Goal: Book appointment/travel/reservation

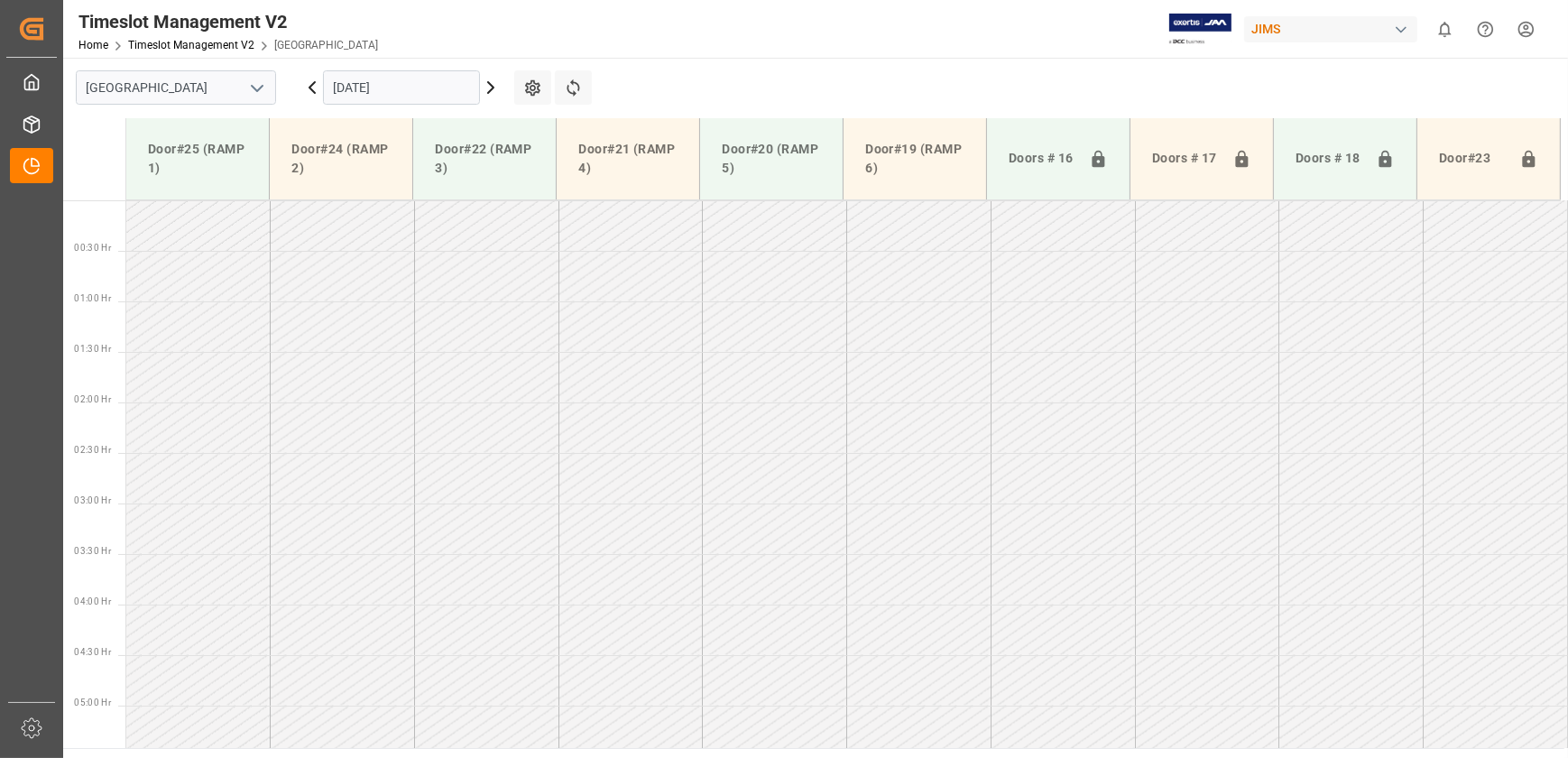
scroll to position [758, 0]
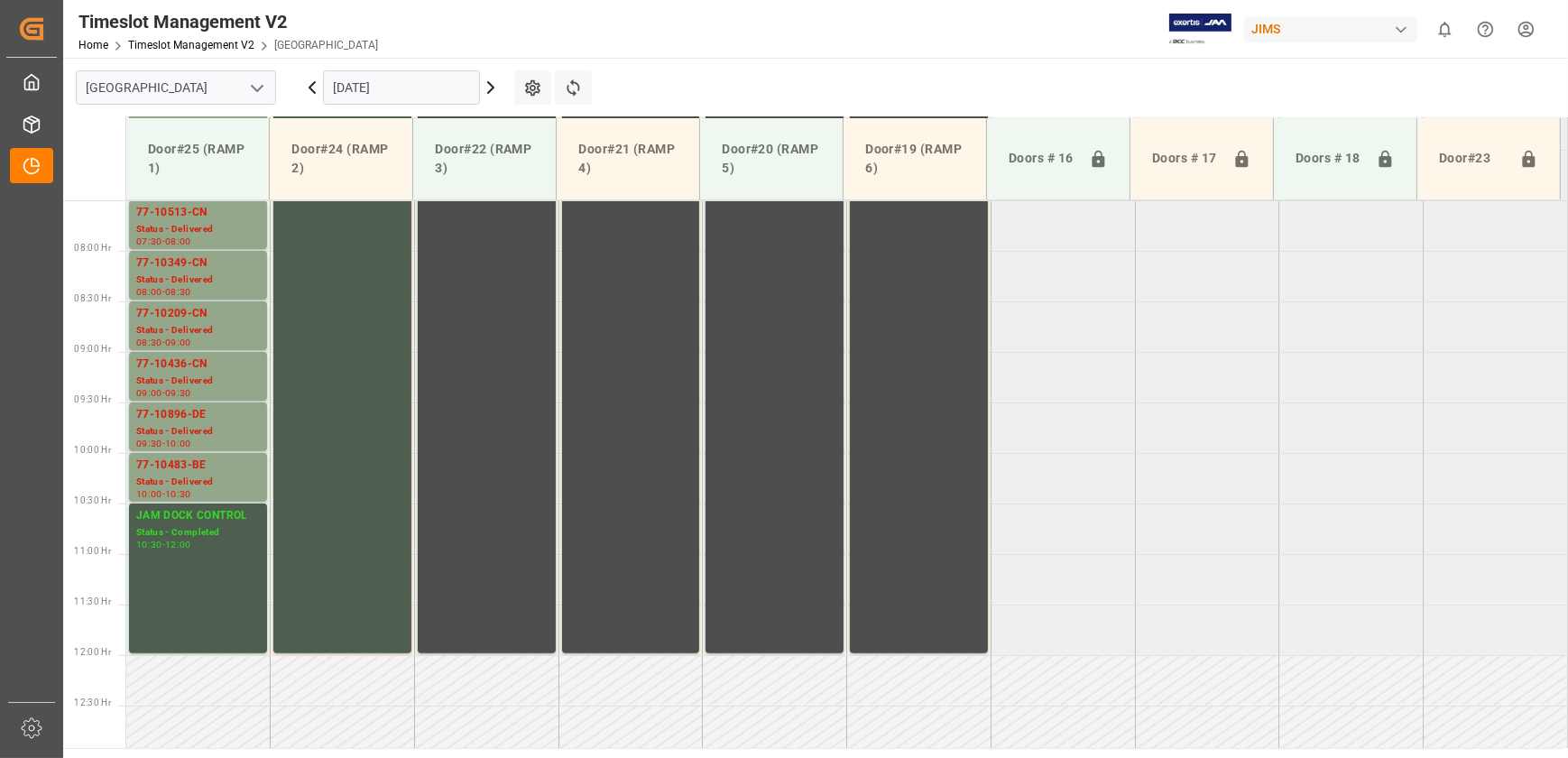
click at [496, 91] on icon at bounding box center [491, 87] width 22 height 22
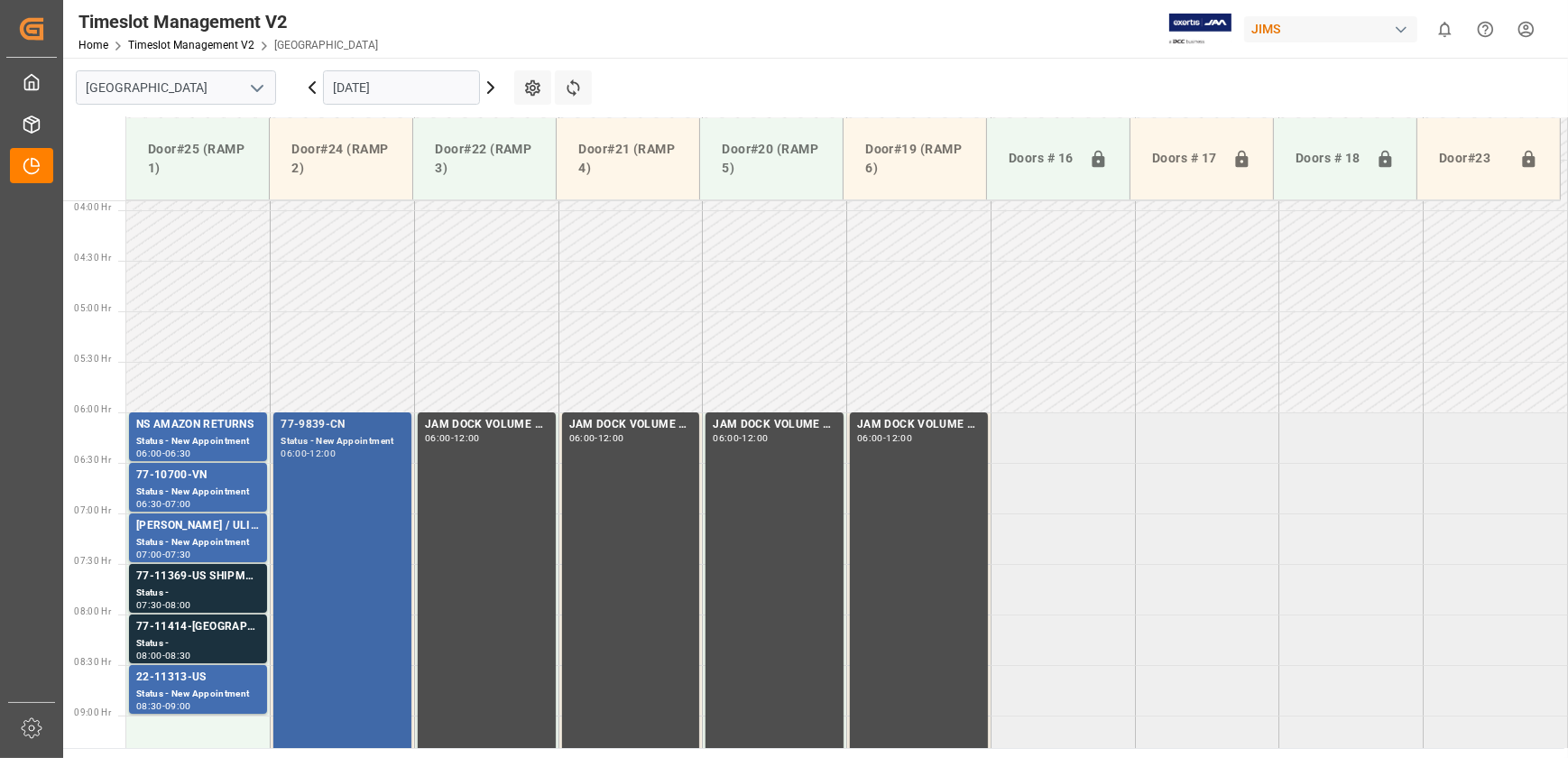
scroll to position [564, 0]
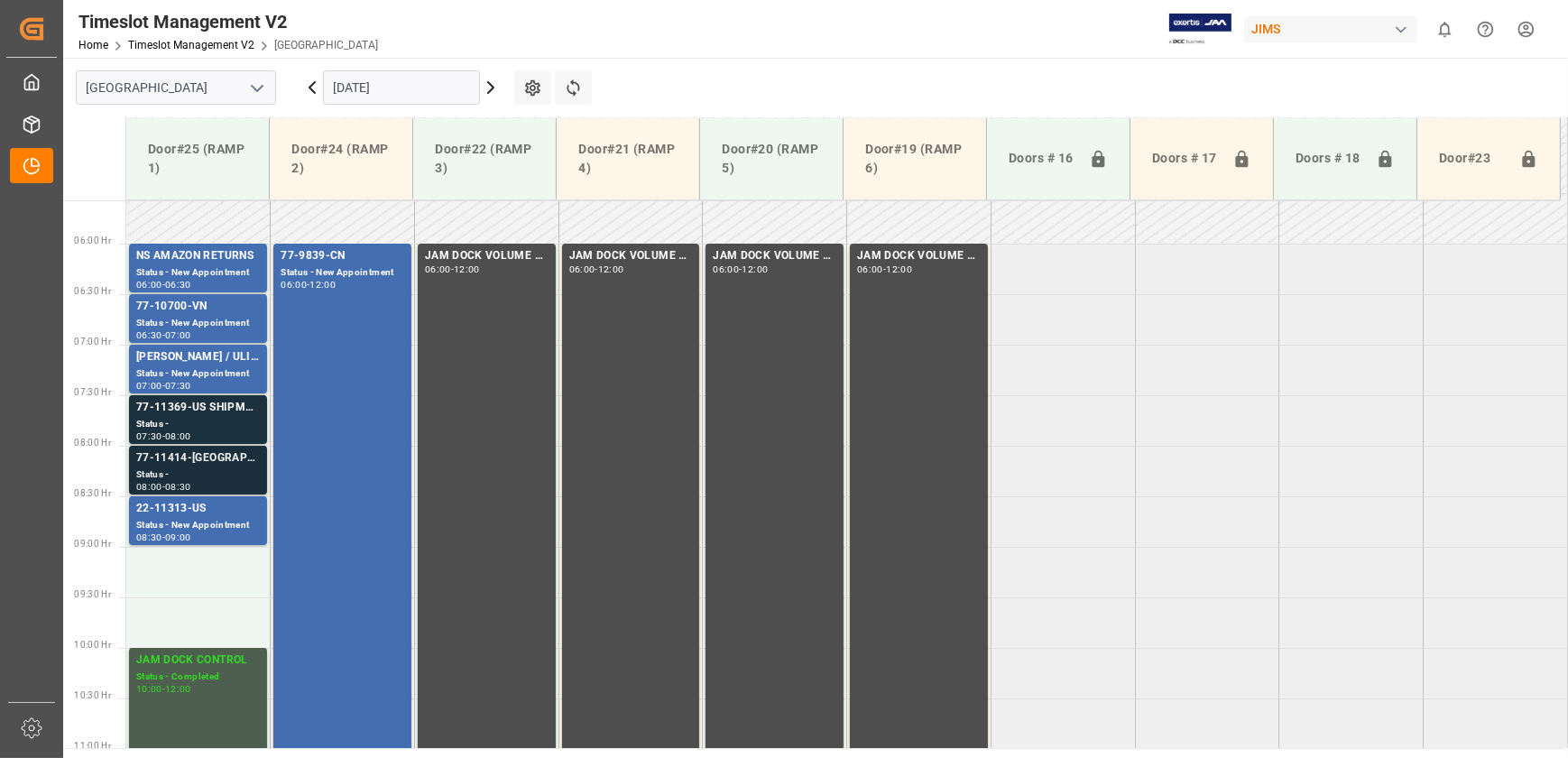
click at [209, 465] on div "77-11414-[GEOGRAPHIC_DATA]" at bounding box center [198, 459] width 124 height 18
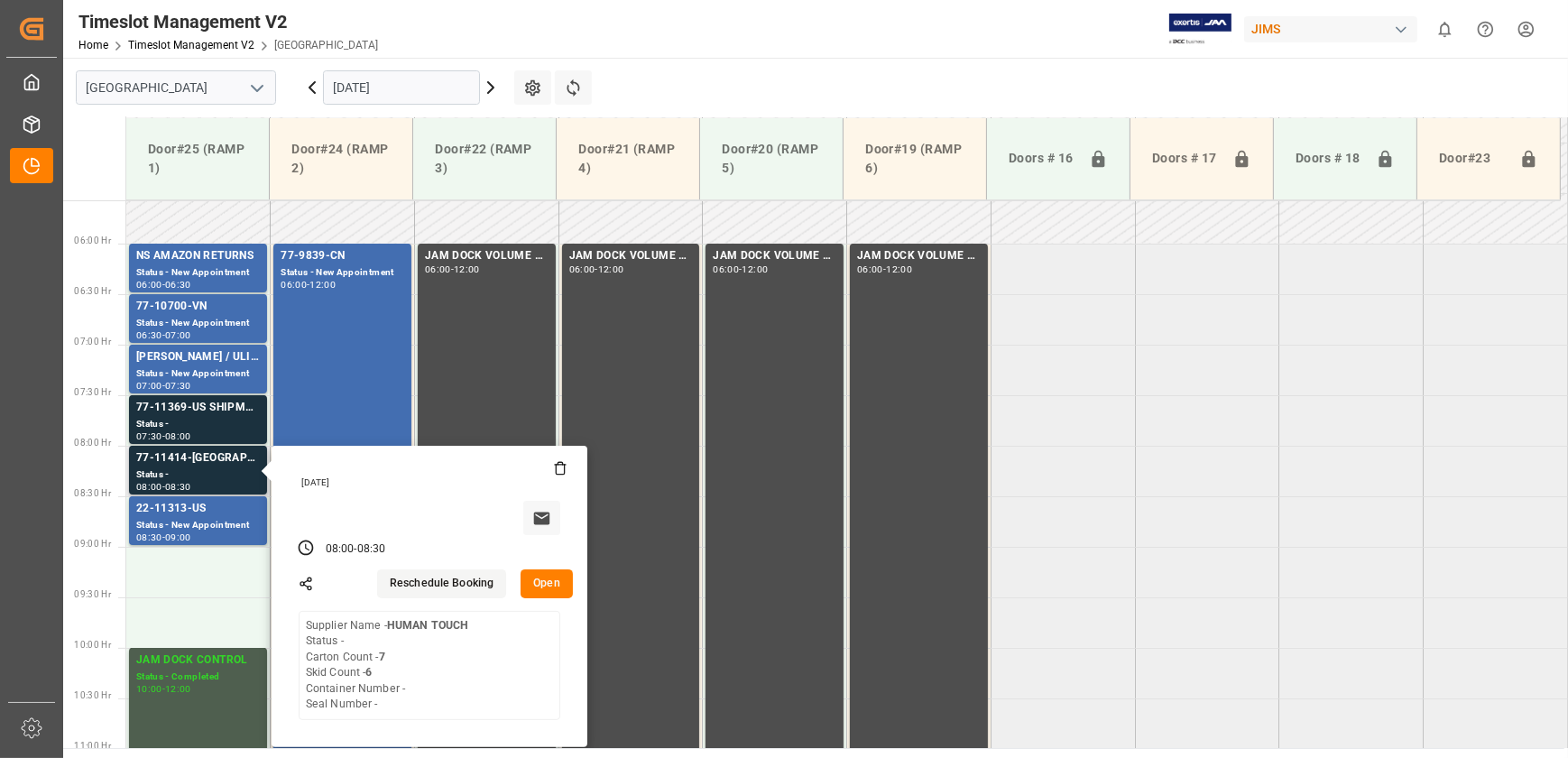
click at [533, 585] on button "Open" at bounding box center [547, 583] width 52 height 28
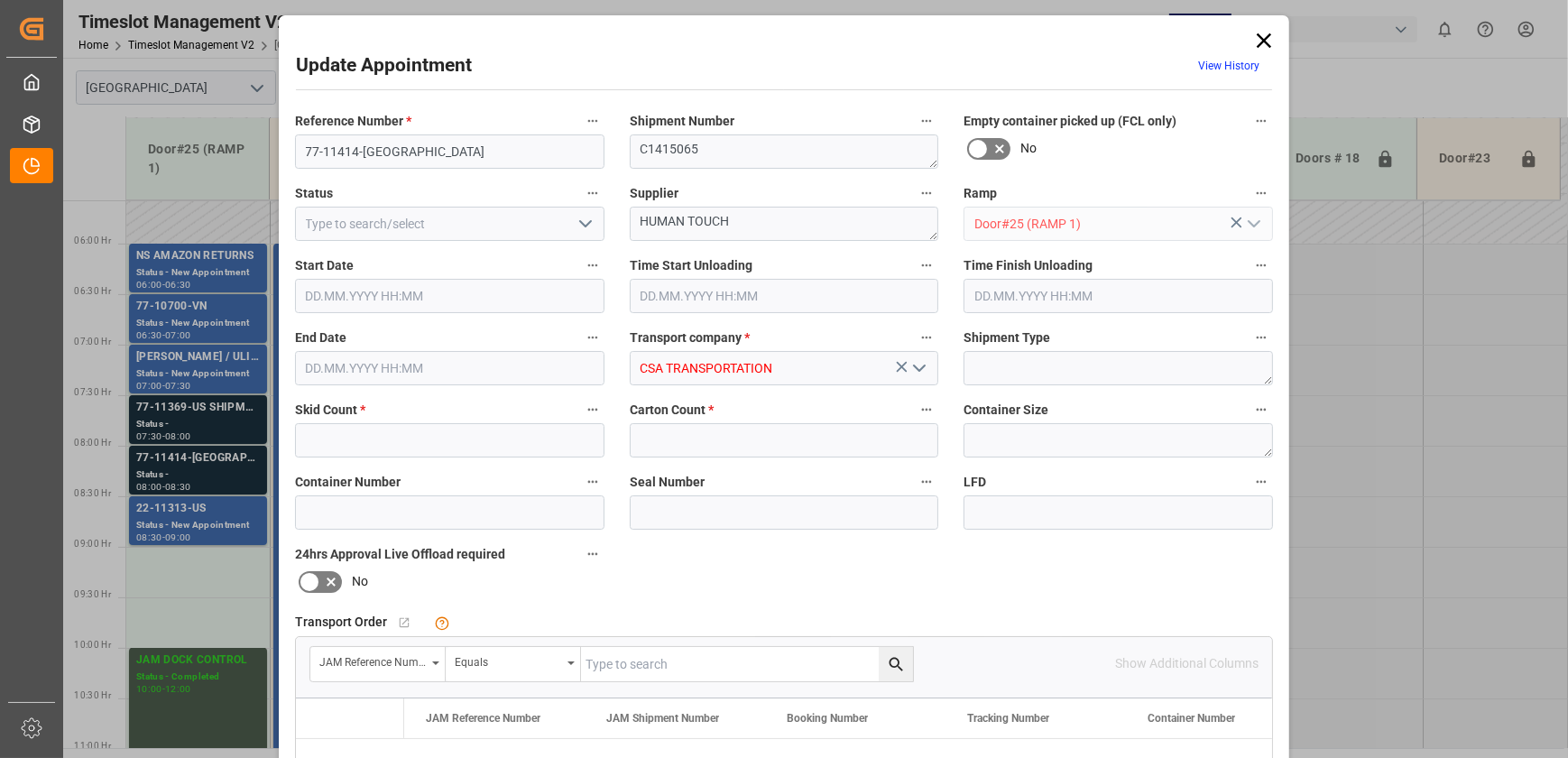
type input "6"
type input "7"
type input "[DATE] 08:00"
type input "[DATE] 08:30"
type input "[DATE] 14:46"
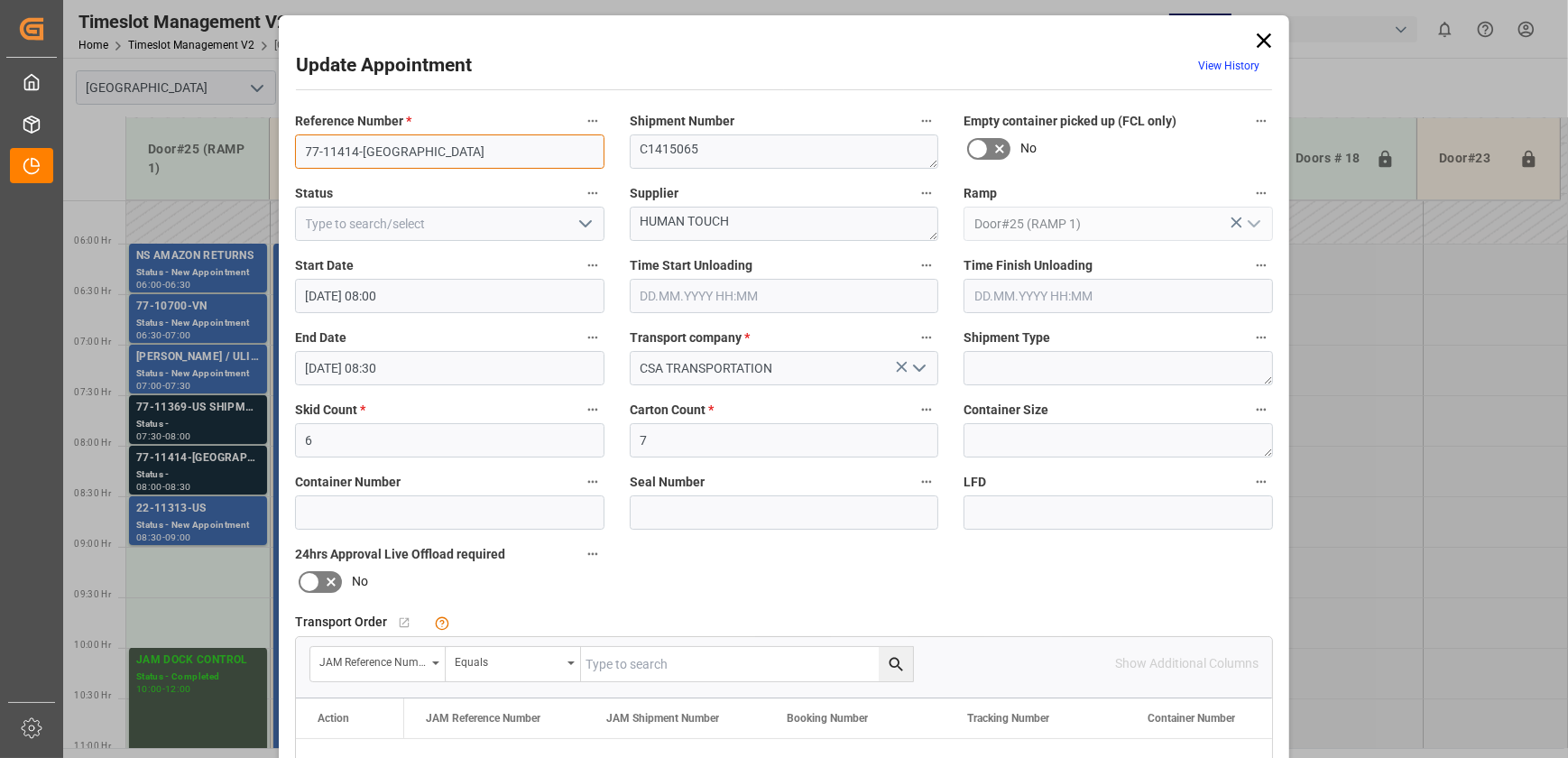
click at [374, 151] on input "77-11414-[GEOGRAPHIC_DATA]" at bounding box center [449, 151] width 309 height 34
click at [691, 659] on input "text" at bounding box center [747, 664] width 332 height 34
paste input "77-11414-[GEOGRAPHIC_DATA]"
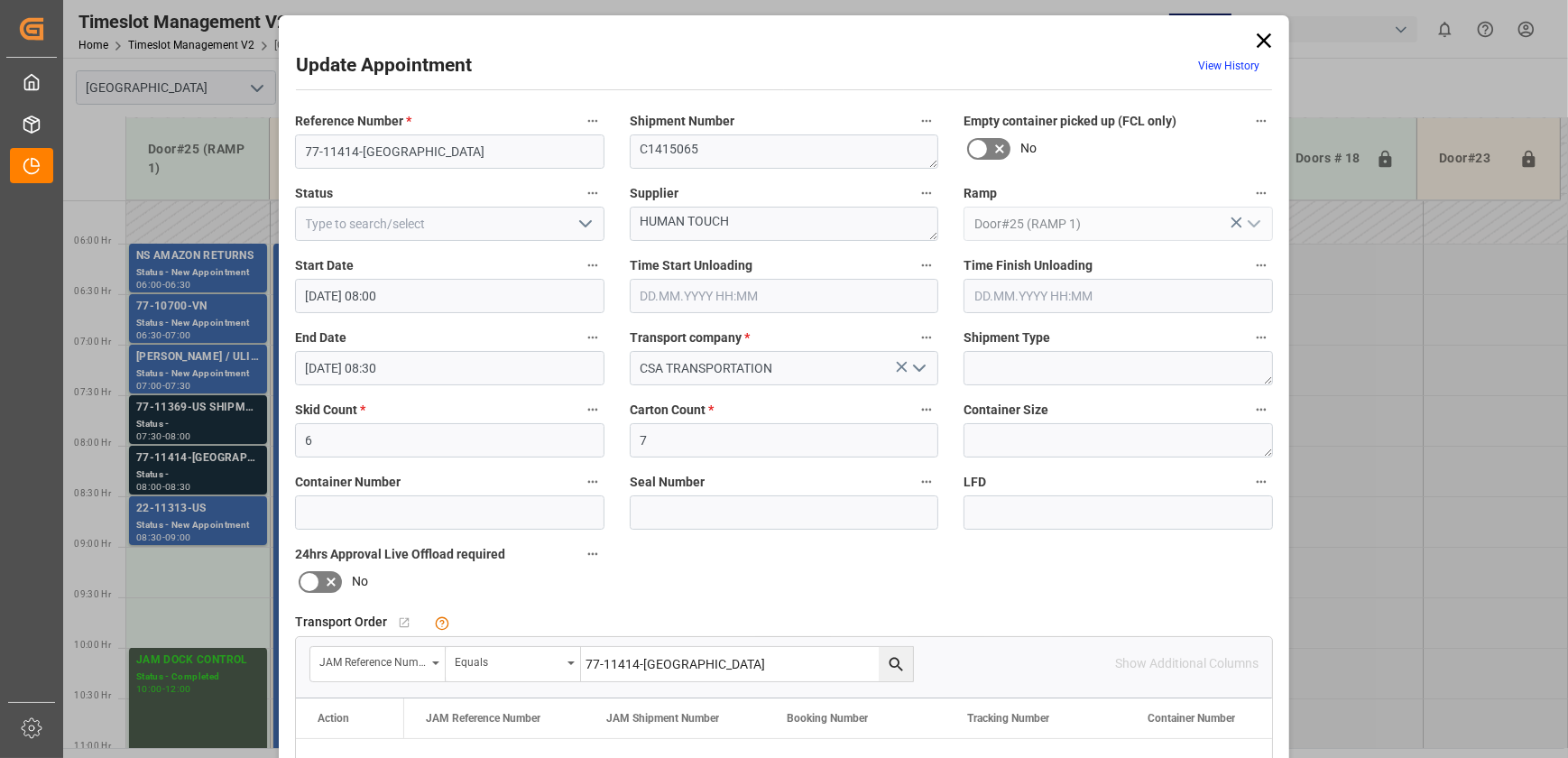
type input "77-11414-[GEOGRAPHIC_DATA]"
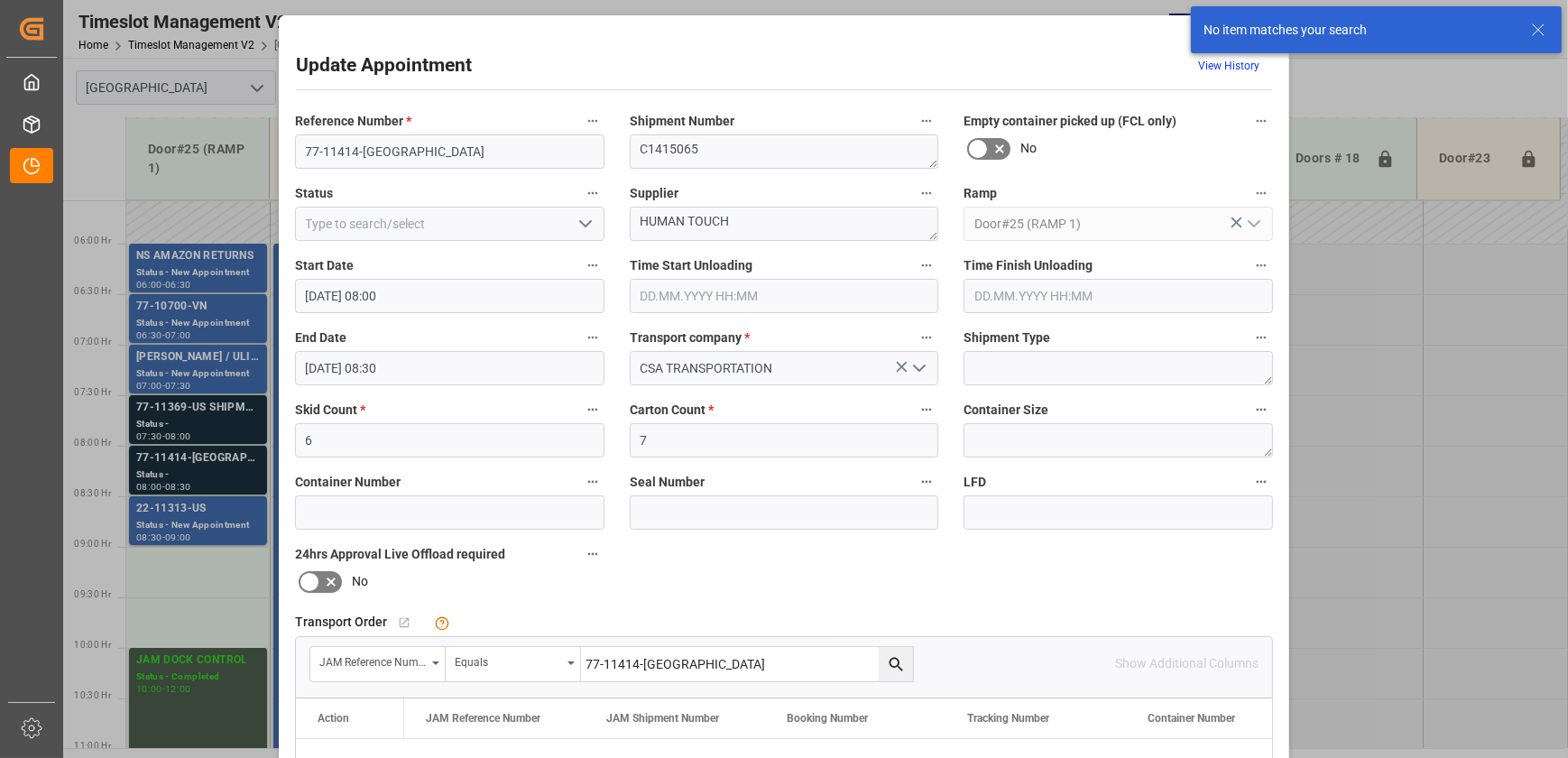
click at [899, 661] on icon "search button" at bounding box center [896, 665] width 19 height 19
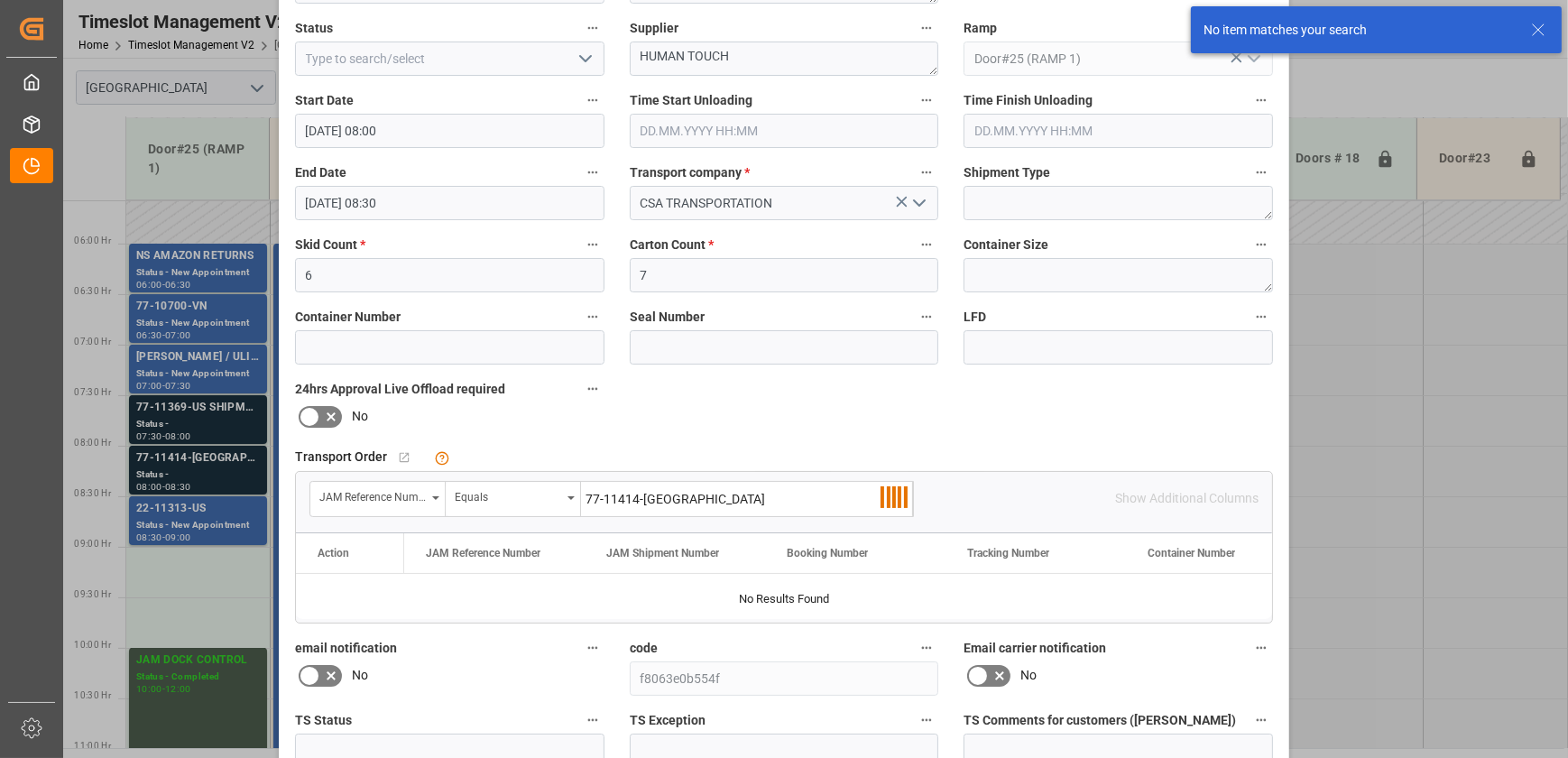
scroll to position [338, 0]
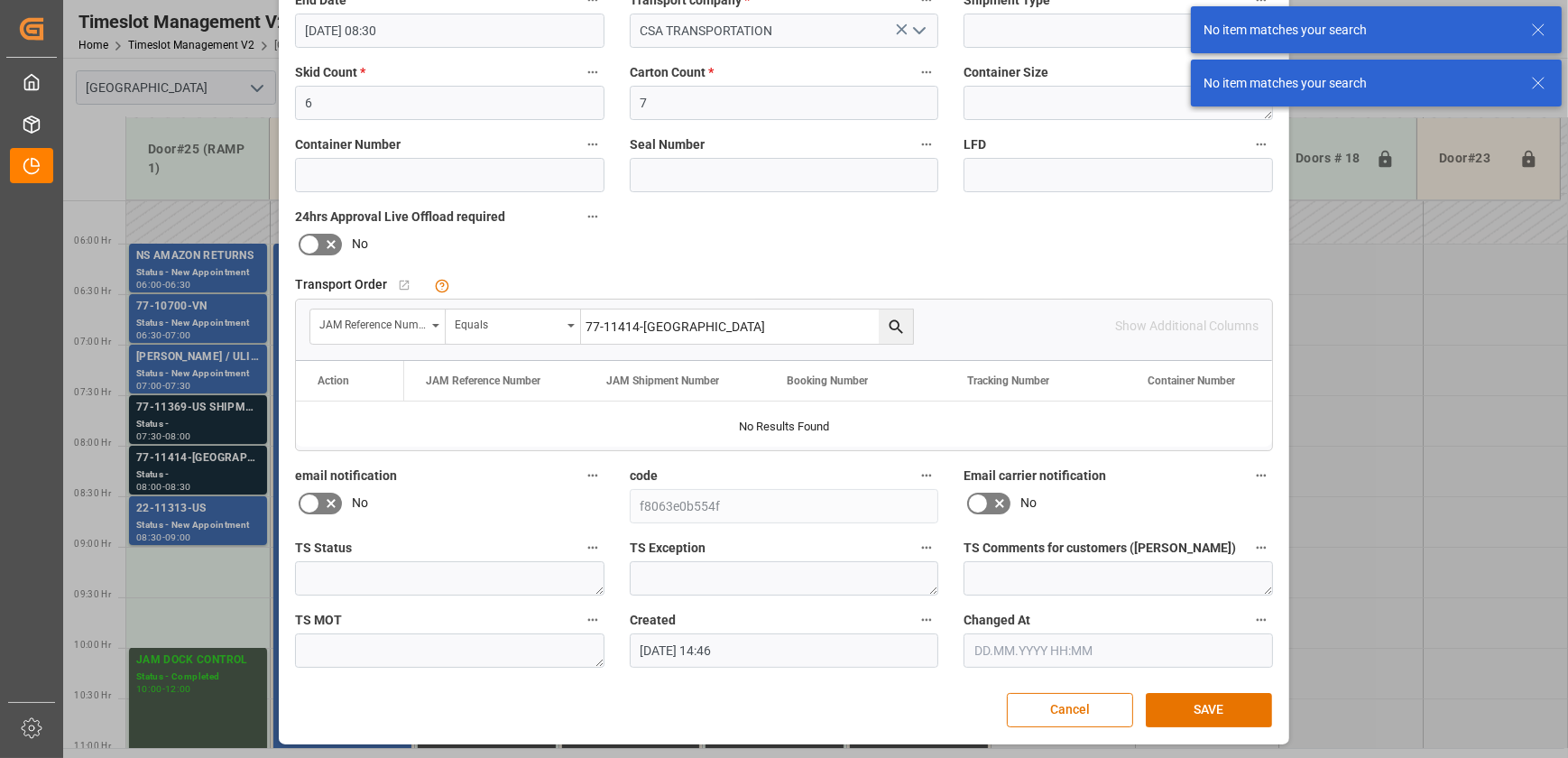
click at [684, 325] on input "77-11414-[GEOGRAPHIC_DATA]" at bounding box center [747, 326] width 332 height 34
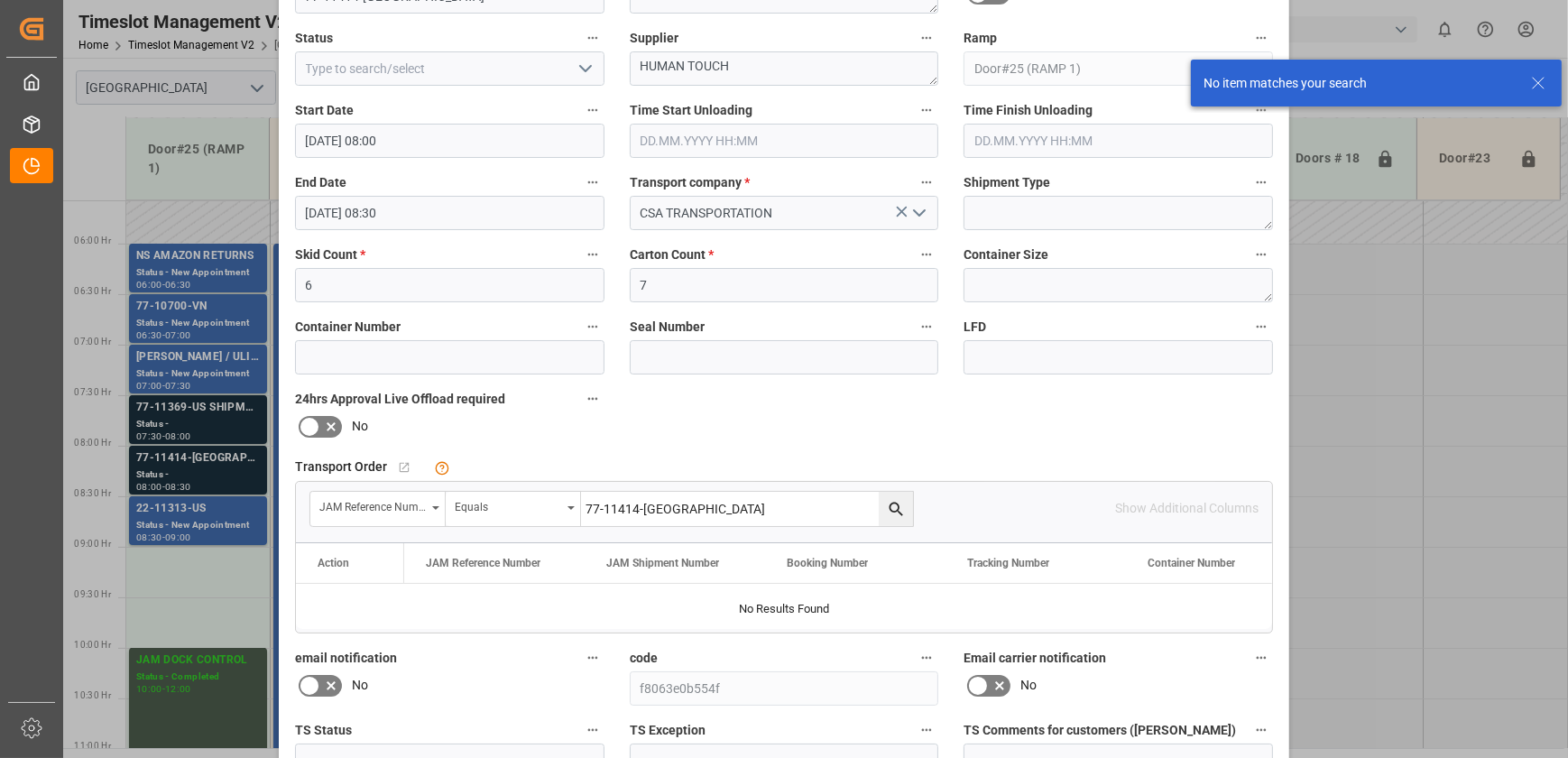
scroll to position [0, 0]
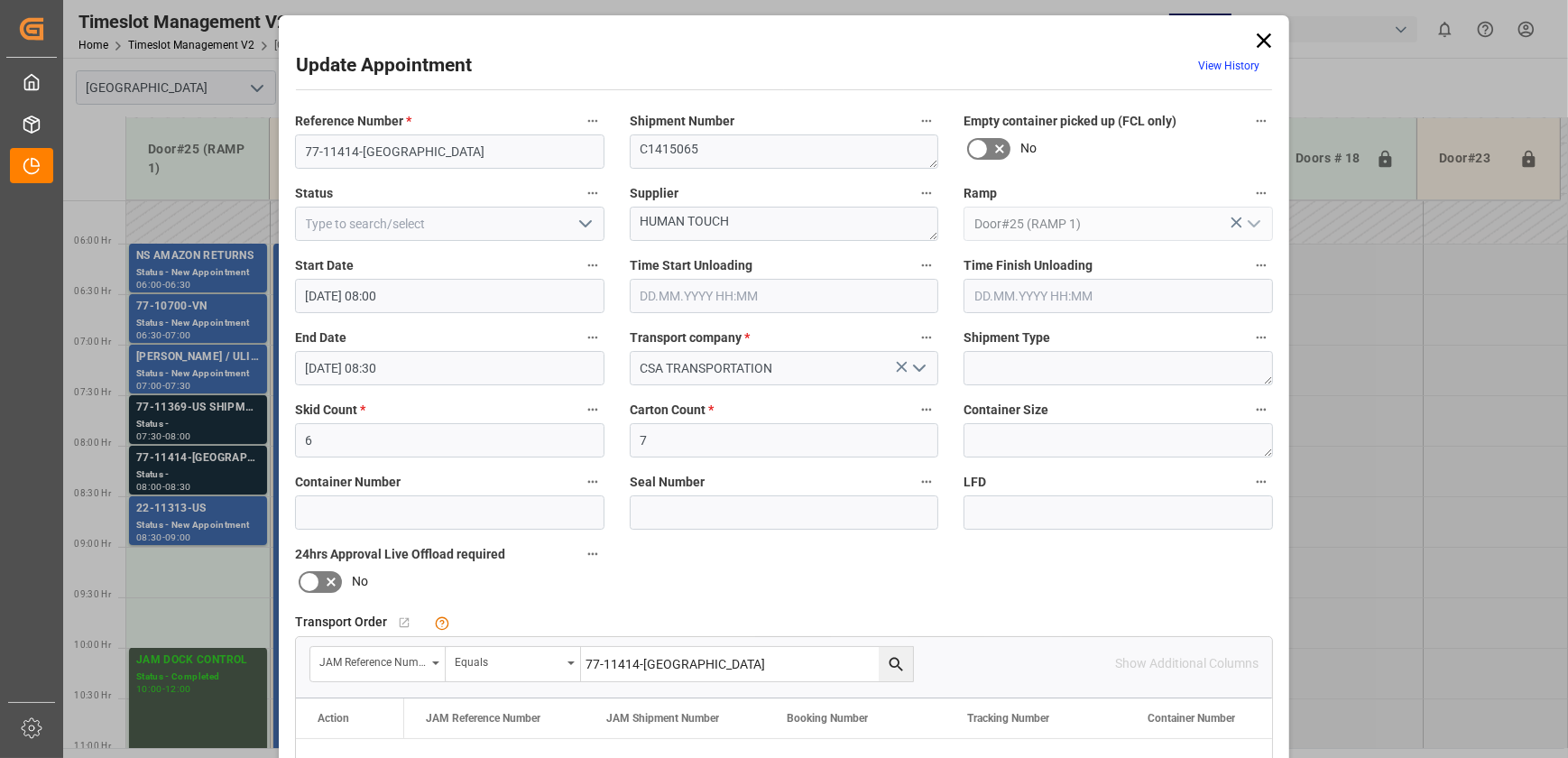
click at [669, 650] on input "77-11414-[GEOGRAPHIC_DATA]" at bounding box center [747, 664] width 332 height 34
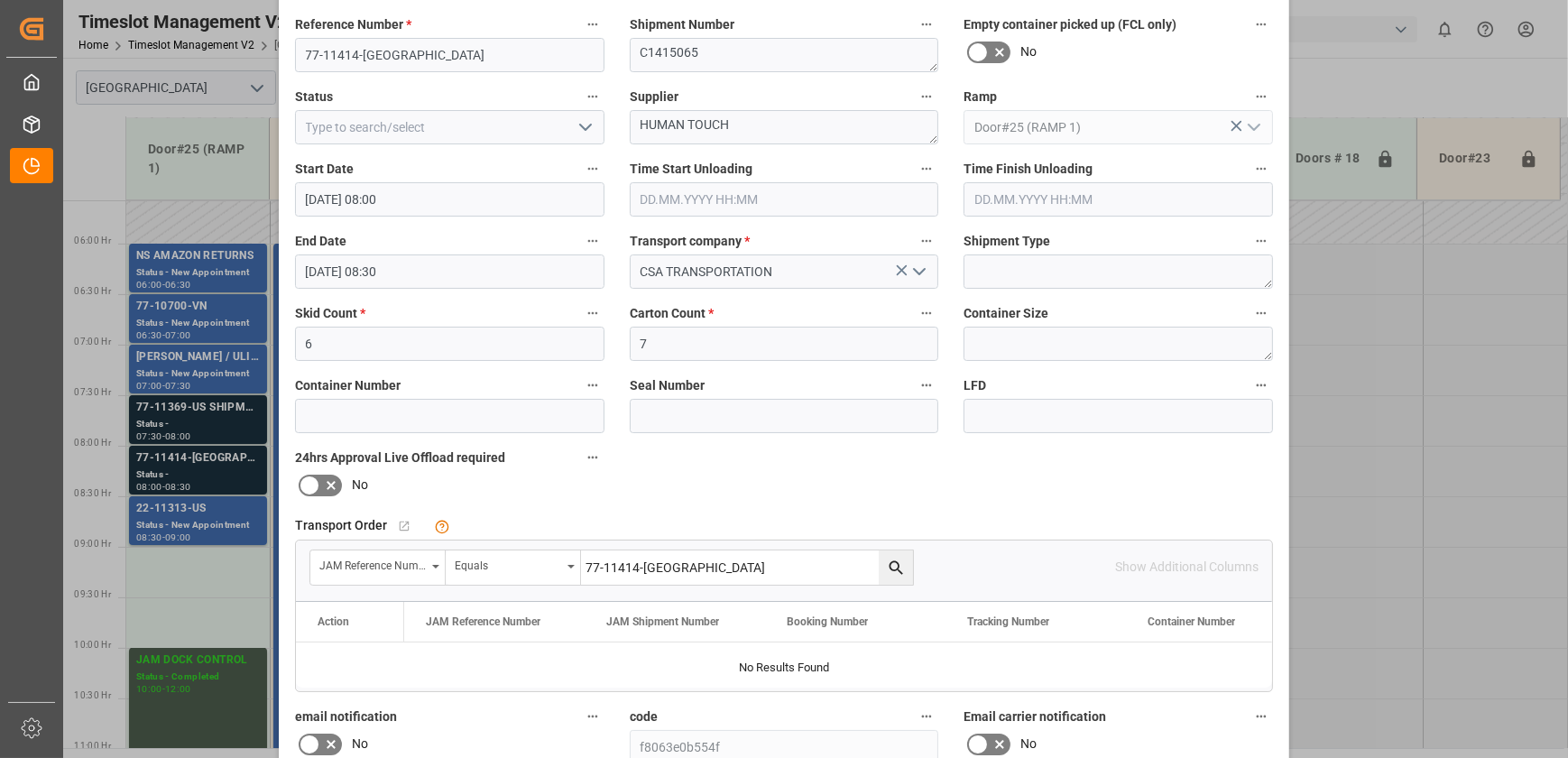
scroll to position [245, 0]
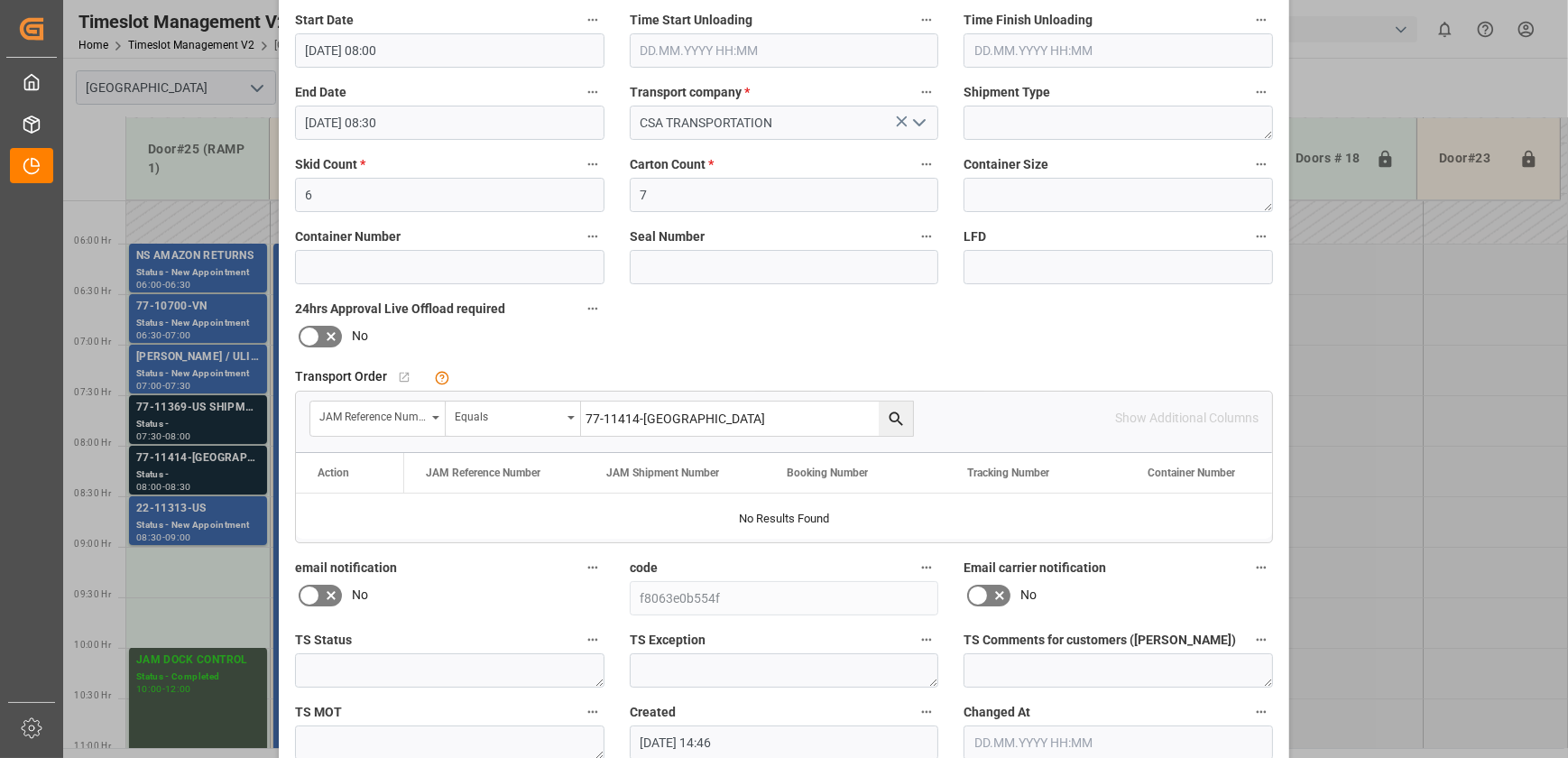
click at [891, 413] on icon "search button" at bounding box center [896, 418] width 19 height 19
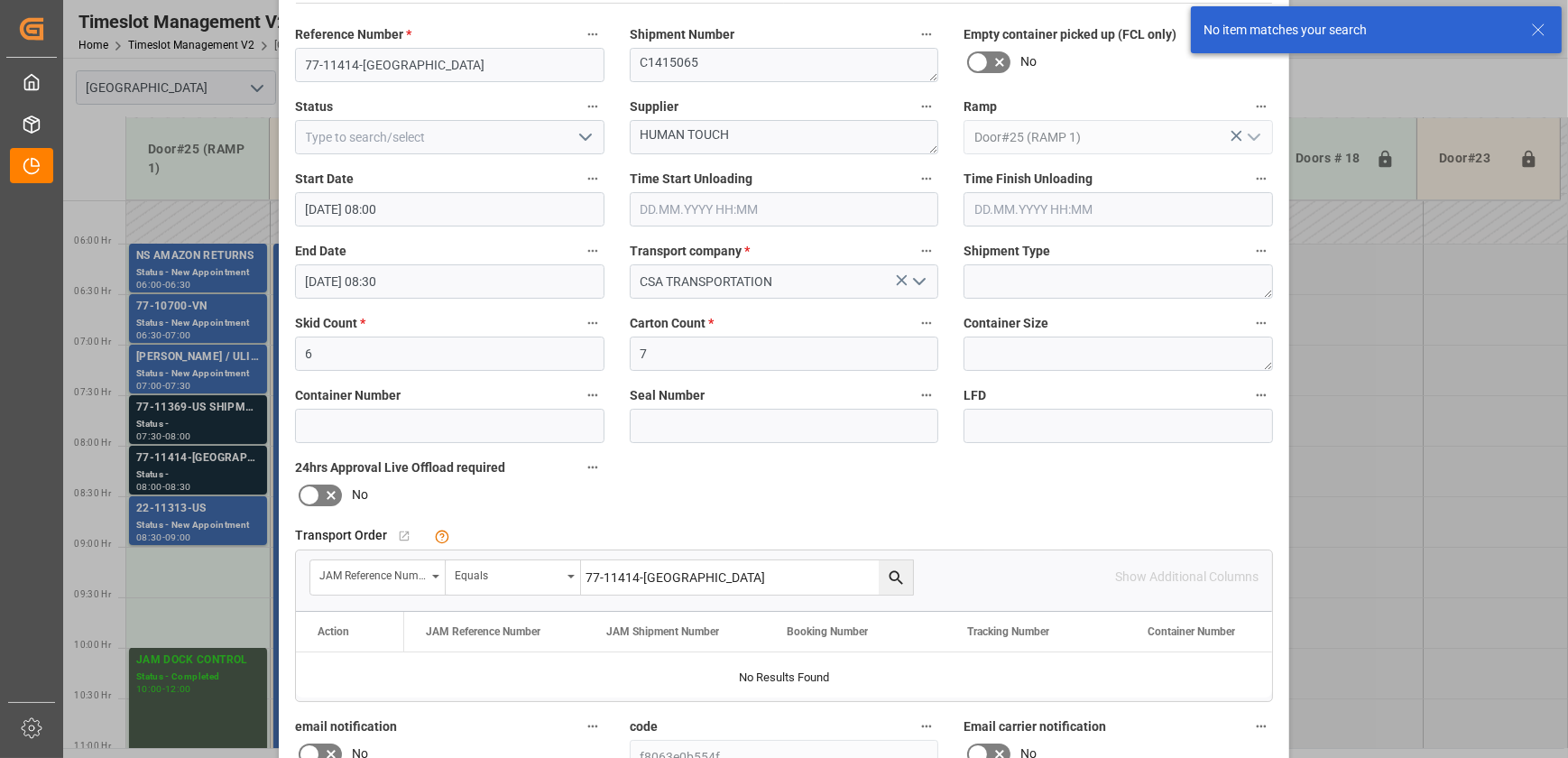
scroll to position [0, 0]
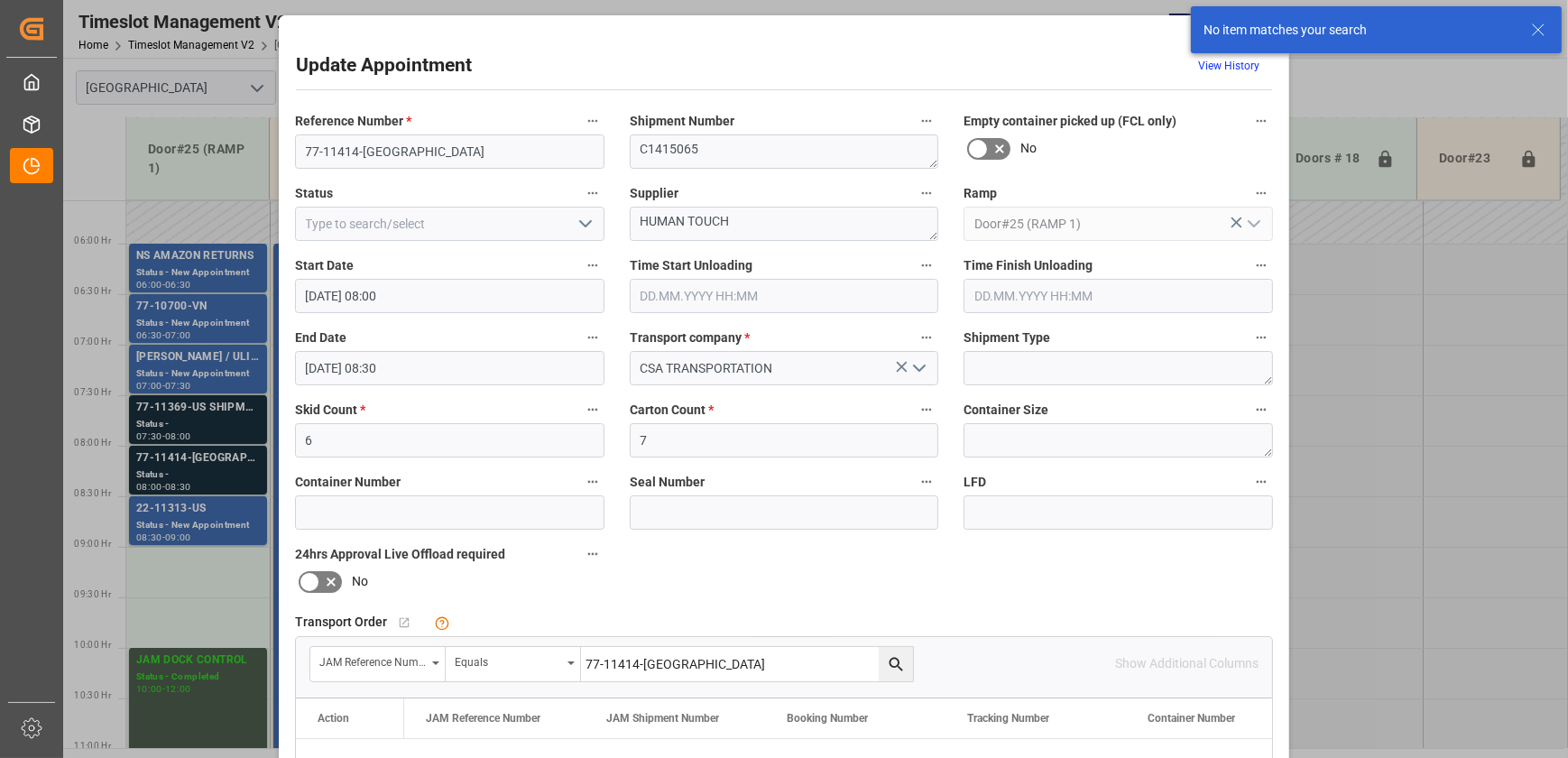
click at [753, 676] on input "77-11414-[GEOGRAPHIC_DATA]" at bounding box center [747, 664] width 332 height 34
drag, startPoint x: 722, startPoint y: 656, endPoint x: 466, endPoint y: 654, distance: 256.0
click at [468, 655] on div "JAM Reference Number Equals 77-11414-US" at bounding box center [611, 664] width 604 height 36
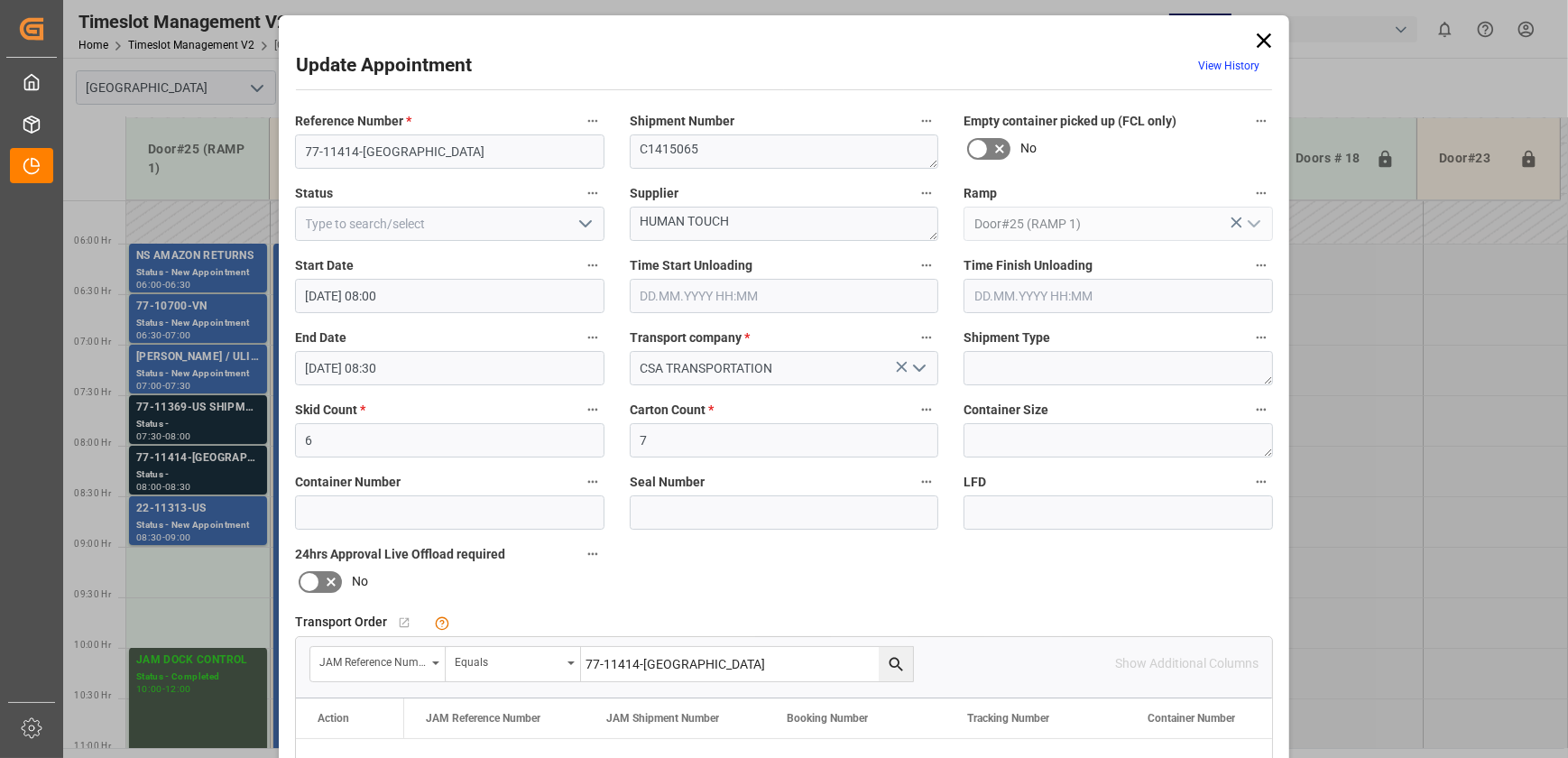
click at [902, 665] on icon "search button" at bounding box center [896, 665] width 19 height 19
click at [637, 219] on textarea "HUMAN TOUCH" at bounding box center [784, 224] width 309 height 34
click at [749, 225] on textarea "HUMAN TOUCH" at bounding box center [784, 224] width 309 height 34
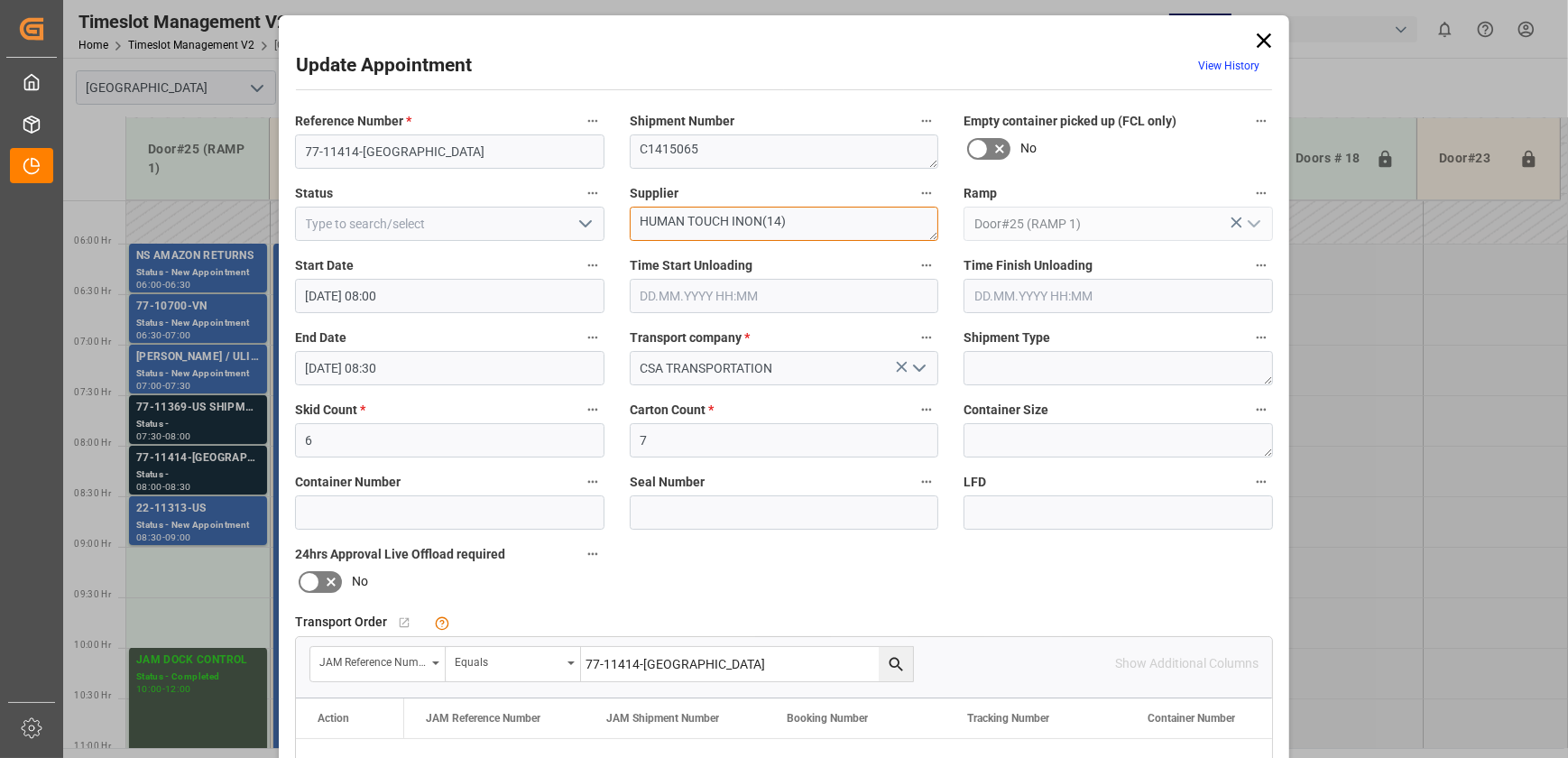
click at [771, 222] on textarea "HUMAN TOUCH INON(14)" at bounding box center [784, 224] width 309 height 34
type textarea "HUMAN TOUCH INON(13)"
click at [418, 146] on input "77-11414-[GEOGRAPHIC_DATA]" at bounding box center [449, 151] width 309 height 34
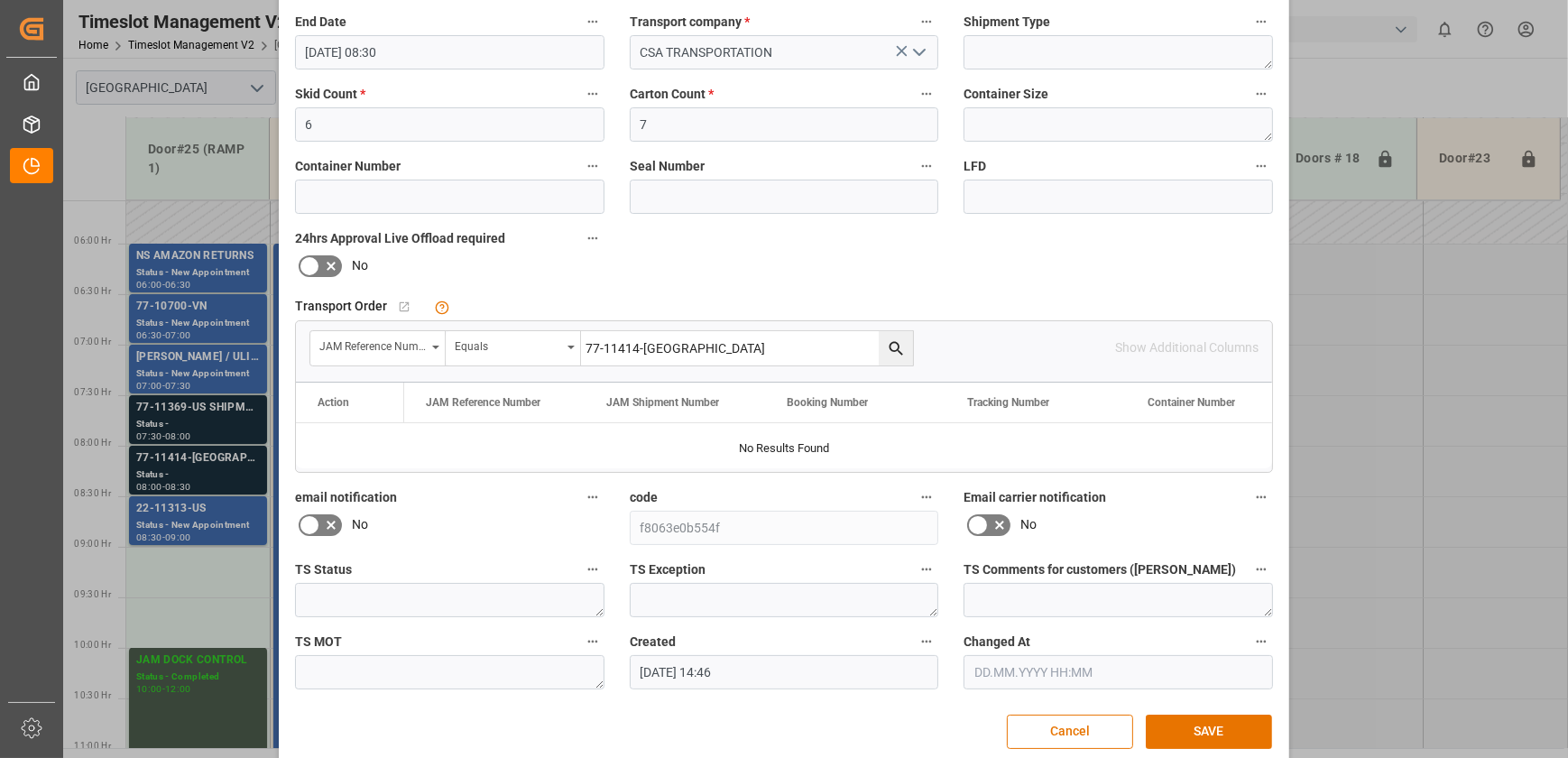
scroll to position [338, 0]
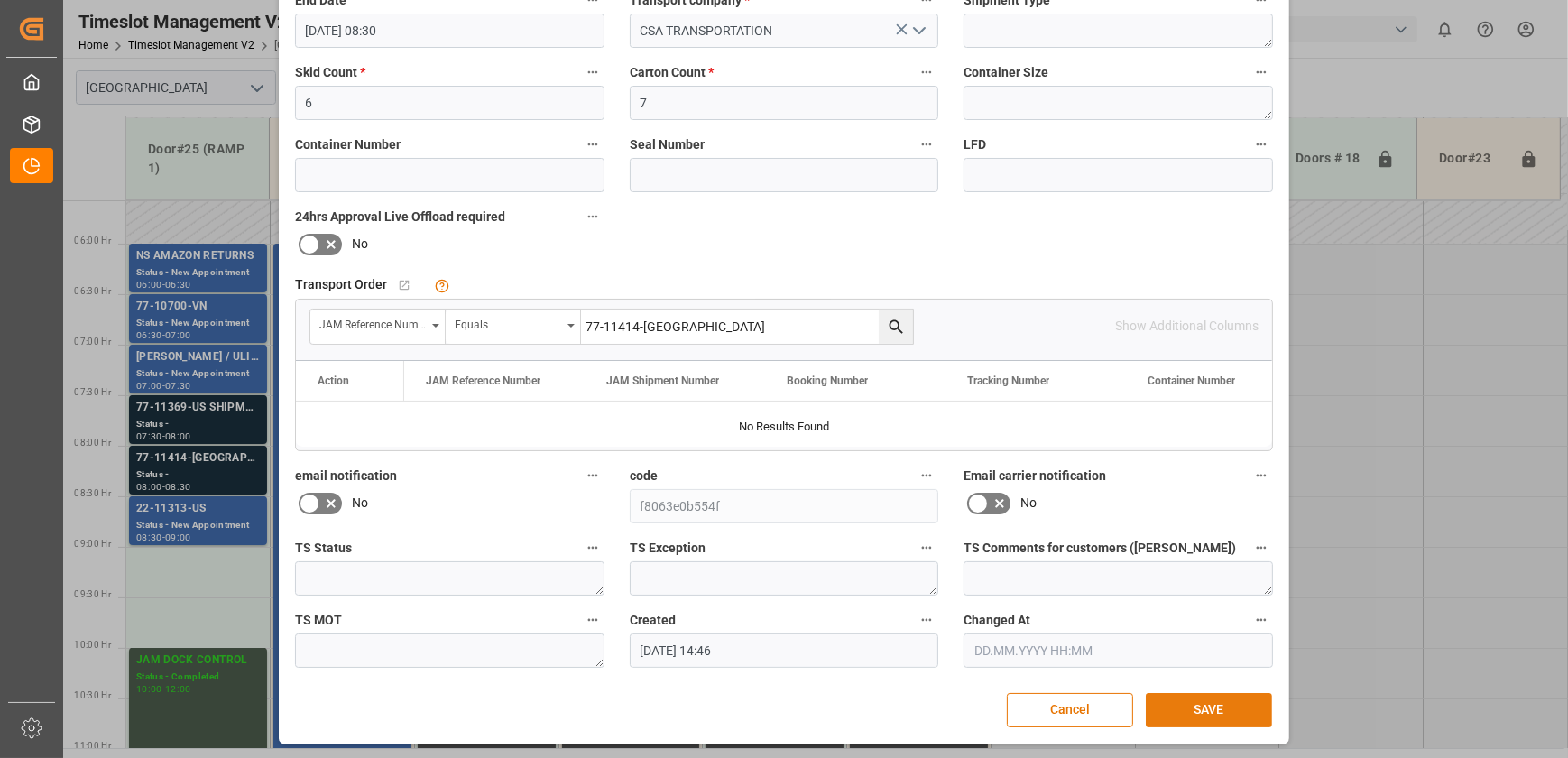
type input "77-11414-US SHIPM#/M"
click at [1191, 712] on button "SAVE" at bounding box center [1209, 710] width 127 height 34
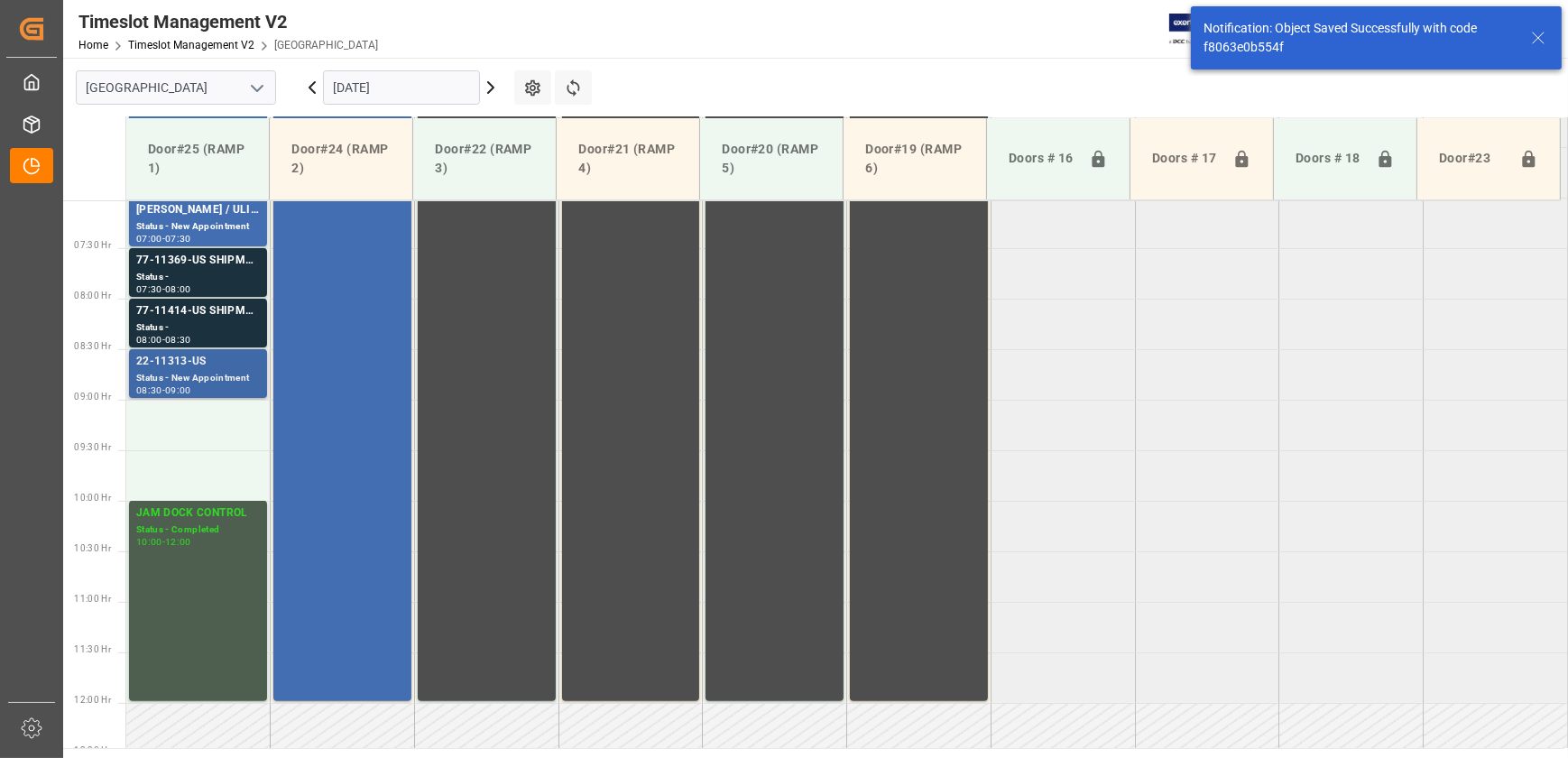
scroll to position [714, 0]
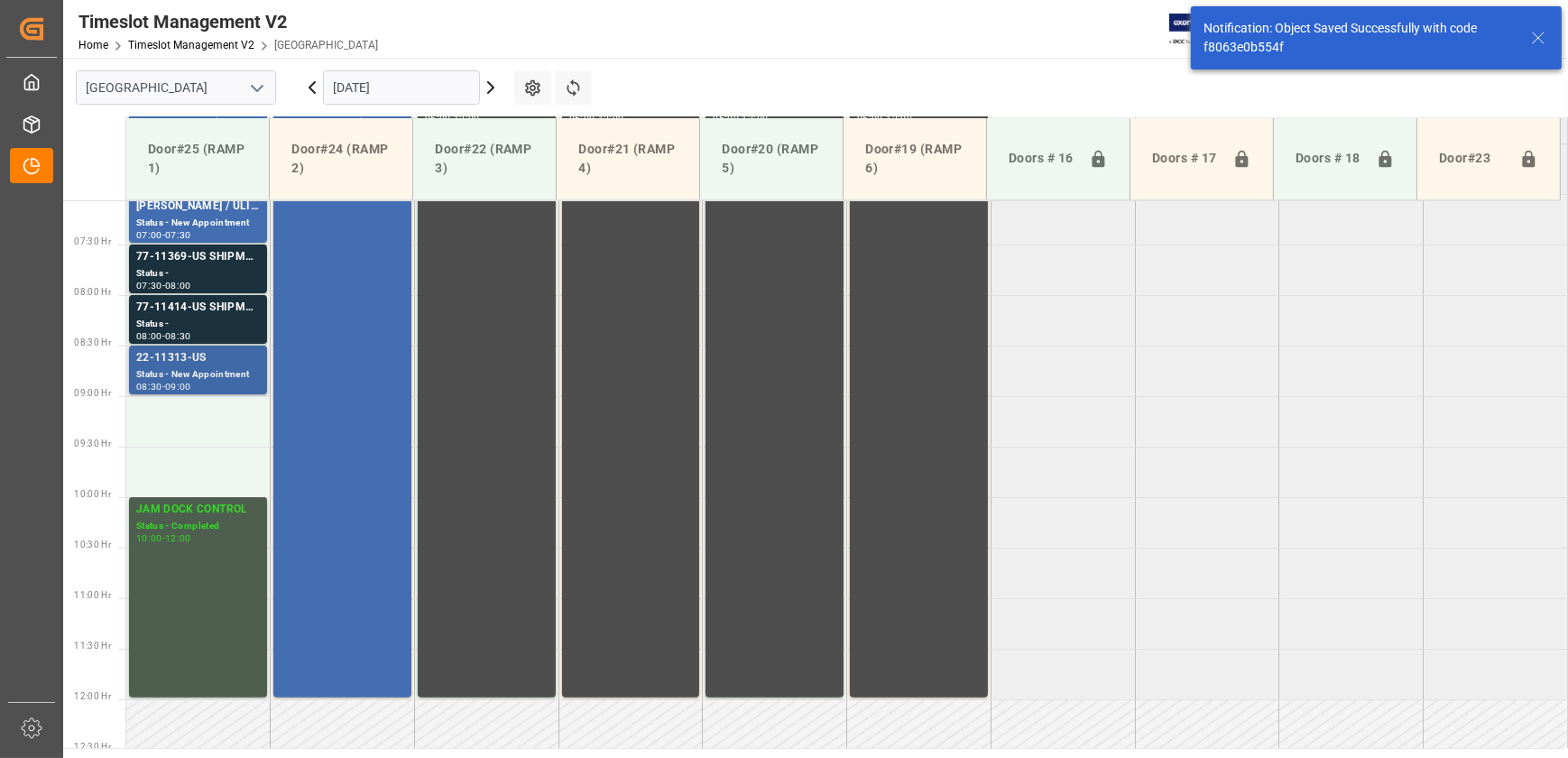
click at [216, 365] on div "22-11313-US" at bounding box center [198, 358] width 124 height 18
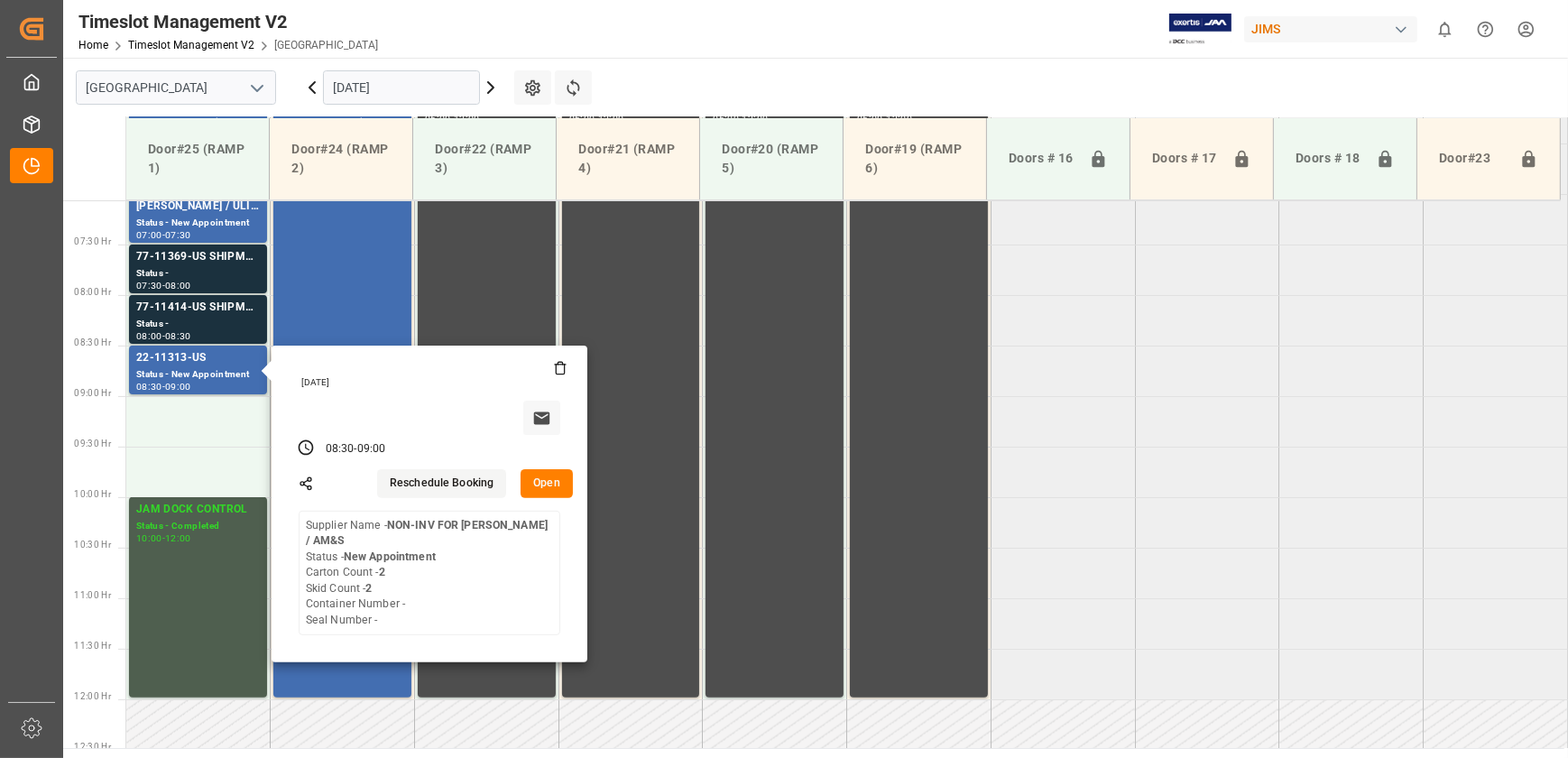
click at [1453, 386] on tabel "NS AMAZON RETURNS Status - New Appointment 06:00 - 06:30 77-9839-CN Status - Ne…" at bounding box center [847, 700] width 1441 height 2428
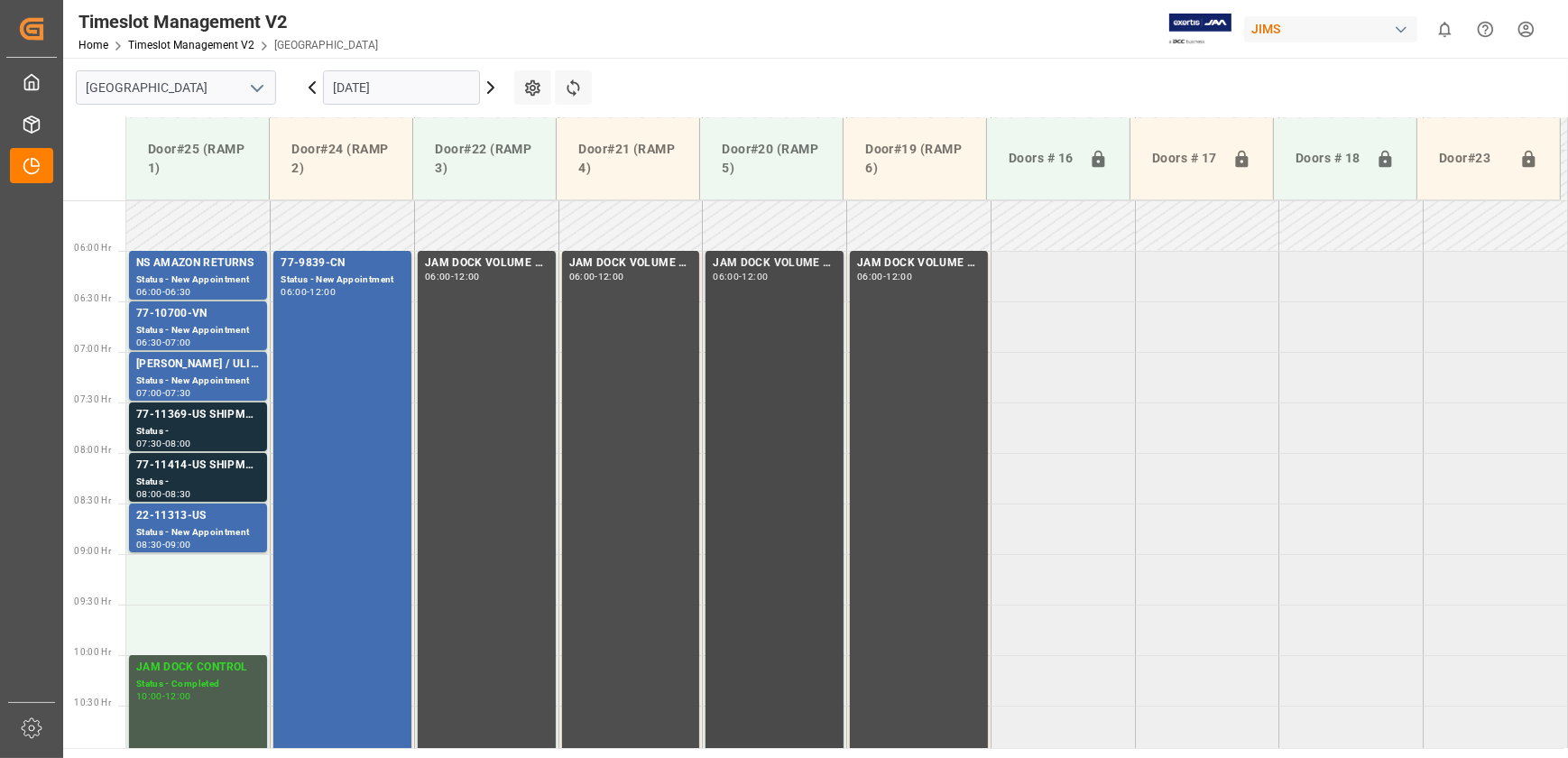
scroll to position [551, 0]
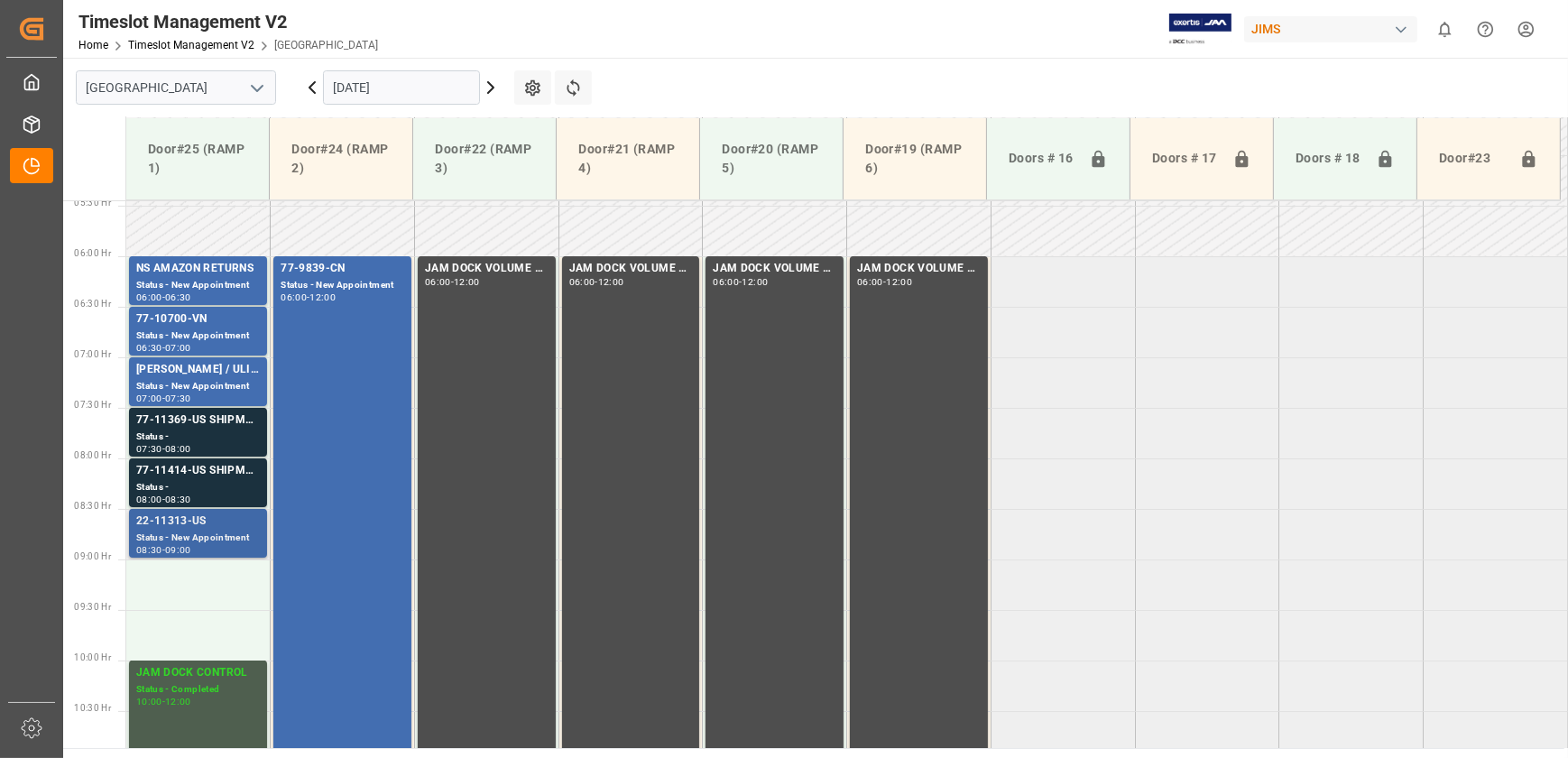
click at [230, 529] on div "22-11313-US" at bounding box center [198, 521] width 124 height 18
click at [497, 90] on icon at bounding box center [491, 87] width 22 height 22
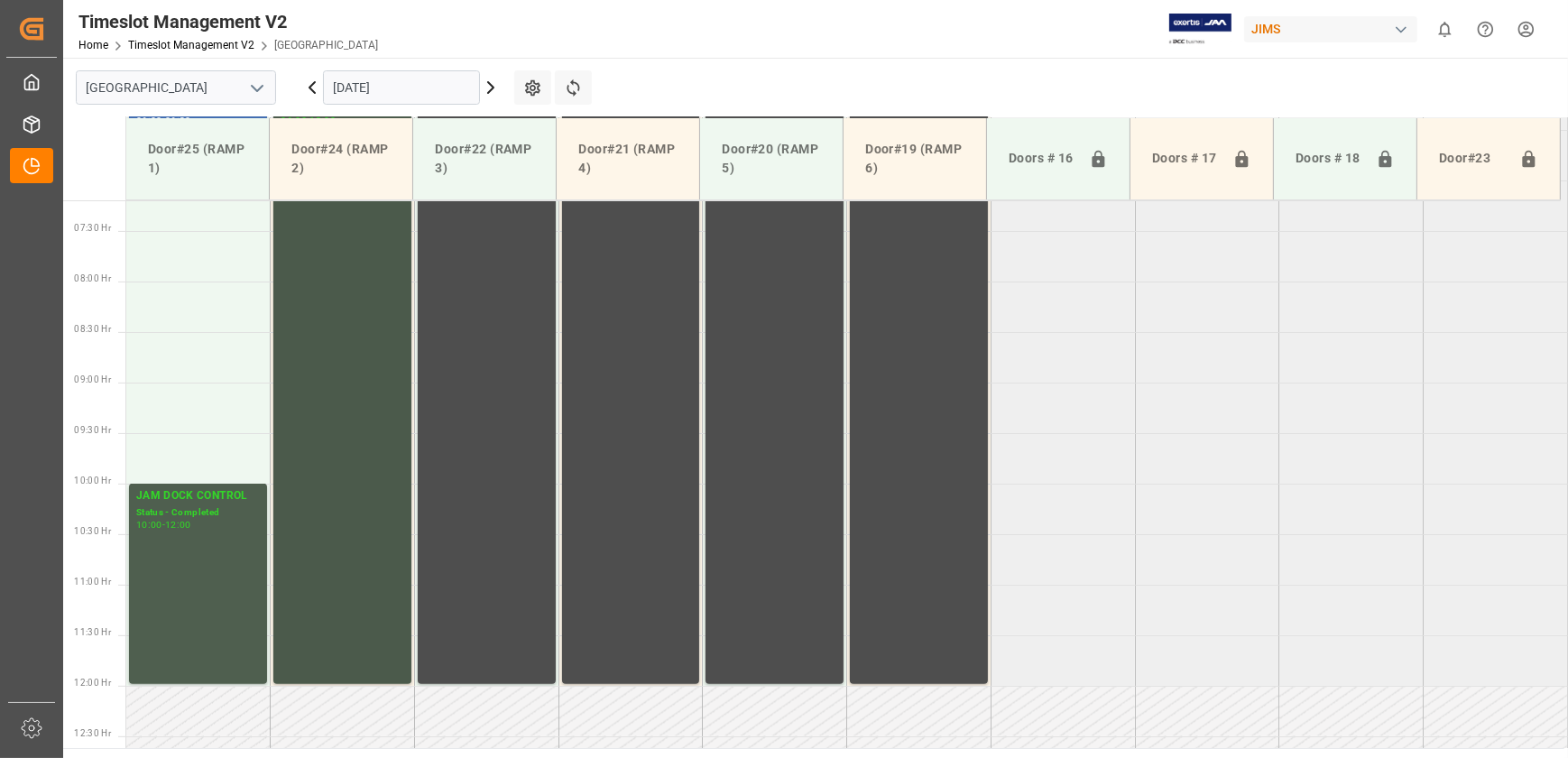
scroll to position [399, 0]
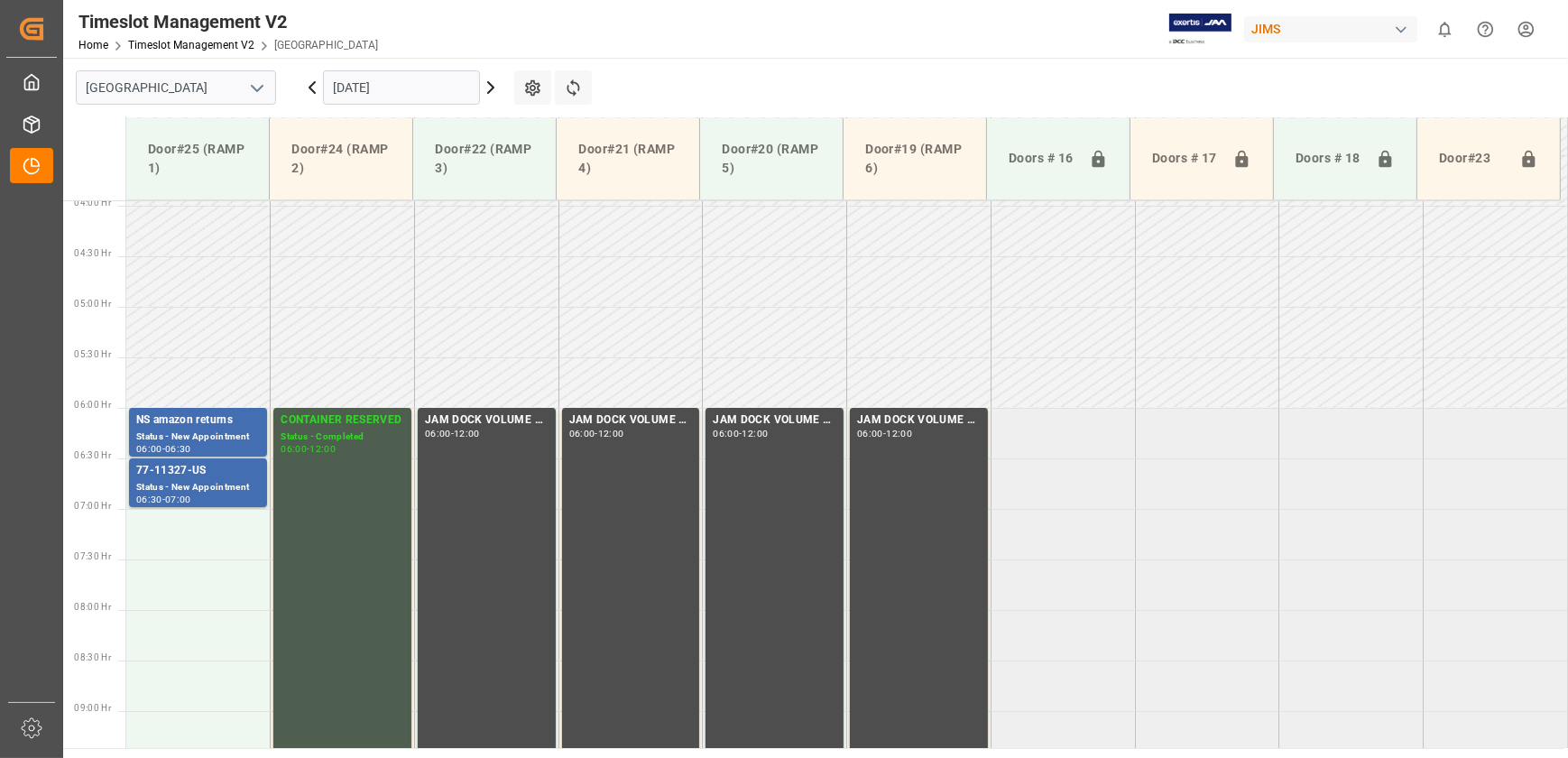
click at [485, 79] on icon at bounding box center [491, 87] width 22 height 22
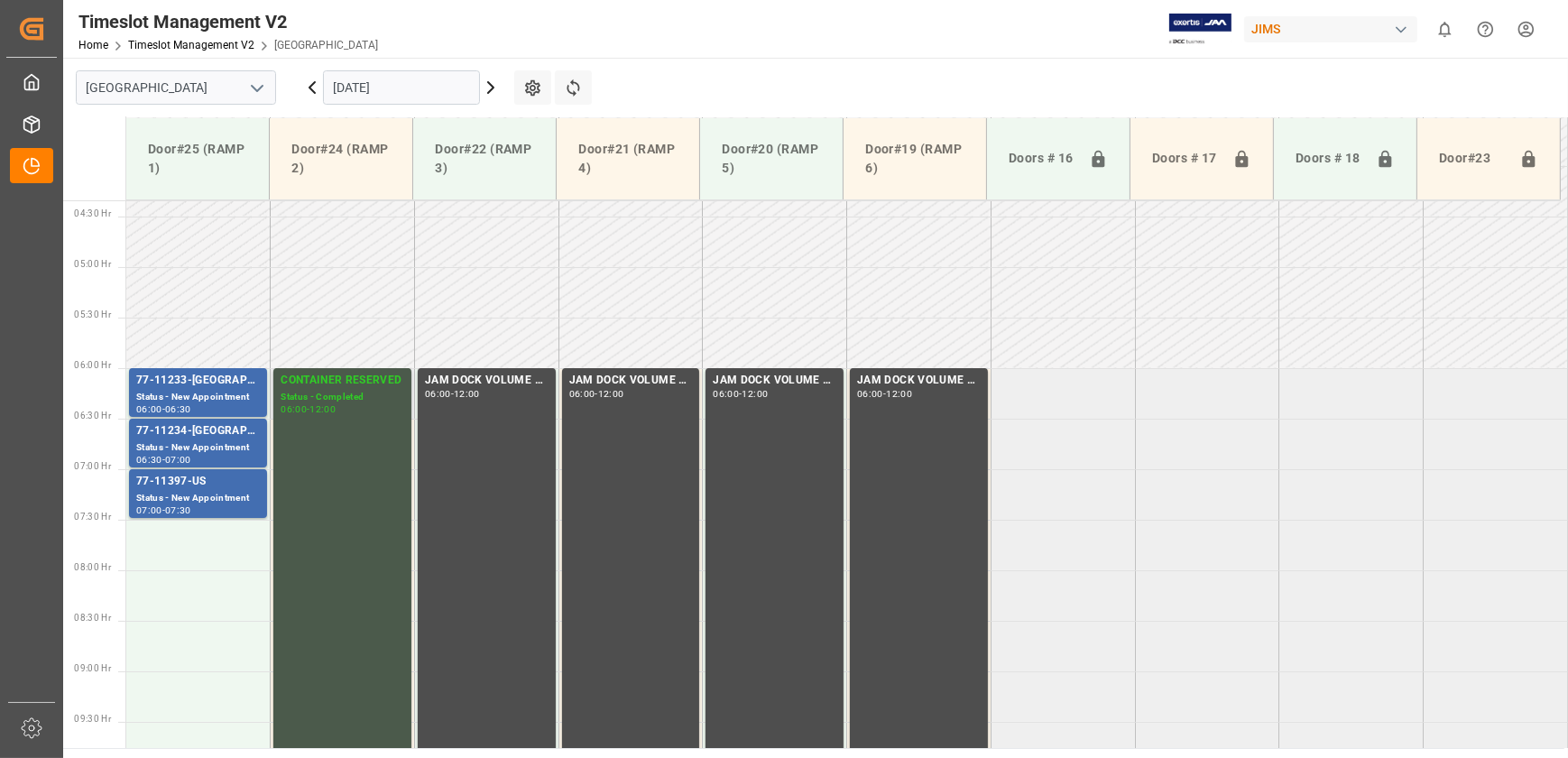
scroll to position [235, 0]
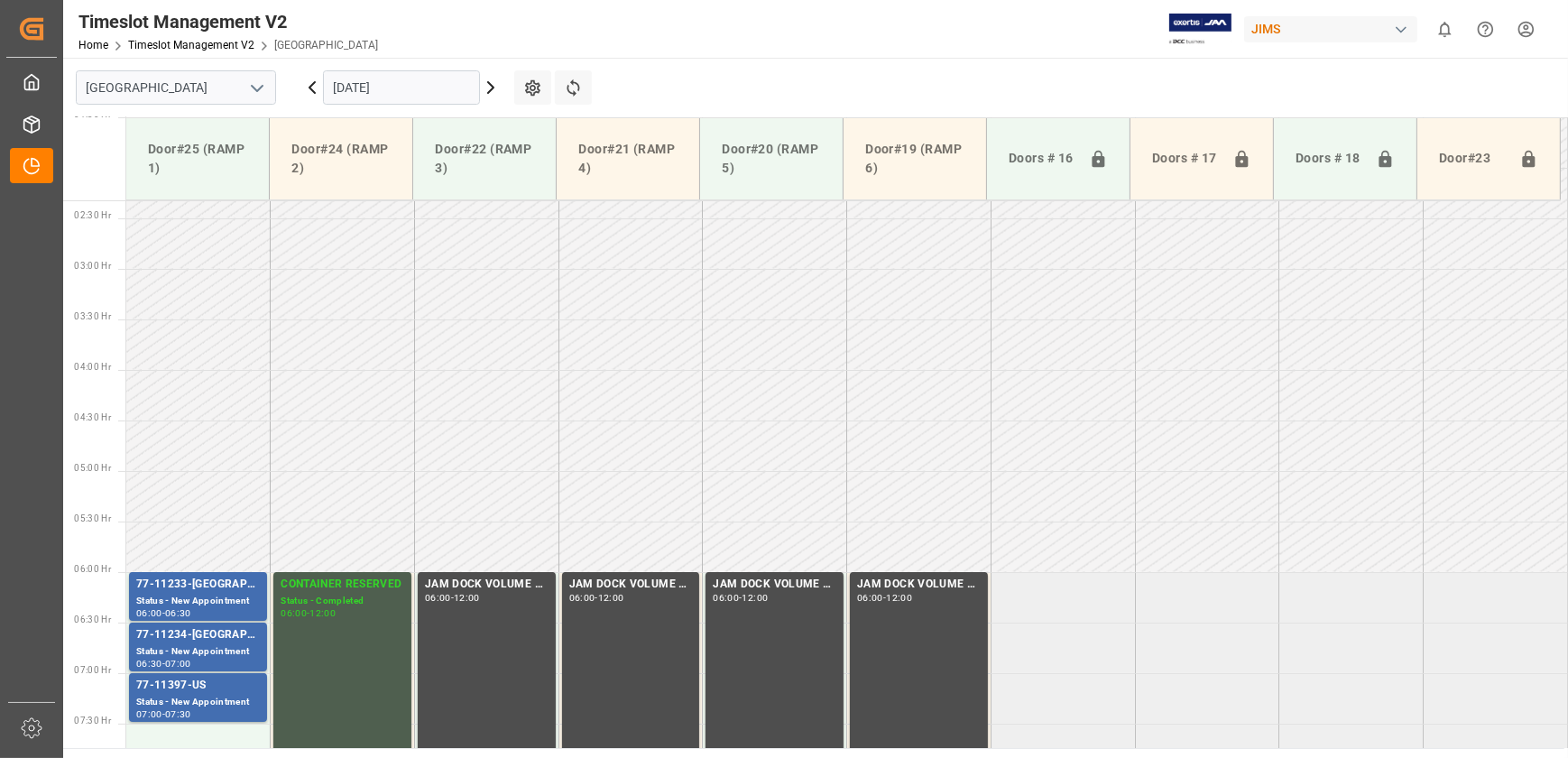
click at [321, 94] on icon at bounding box center [312, 87] width 22 height 22
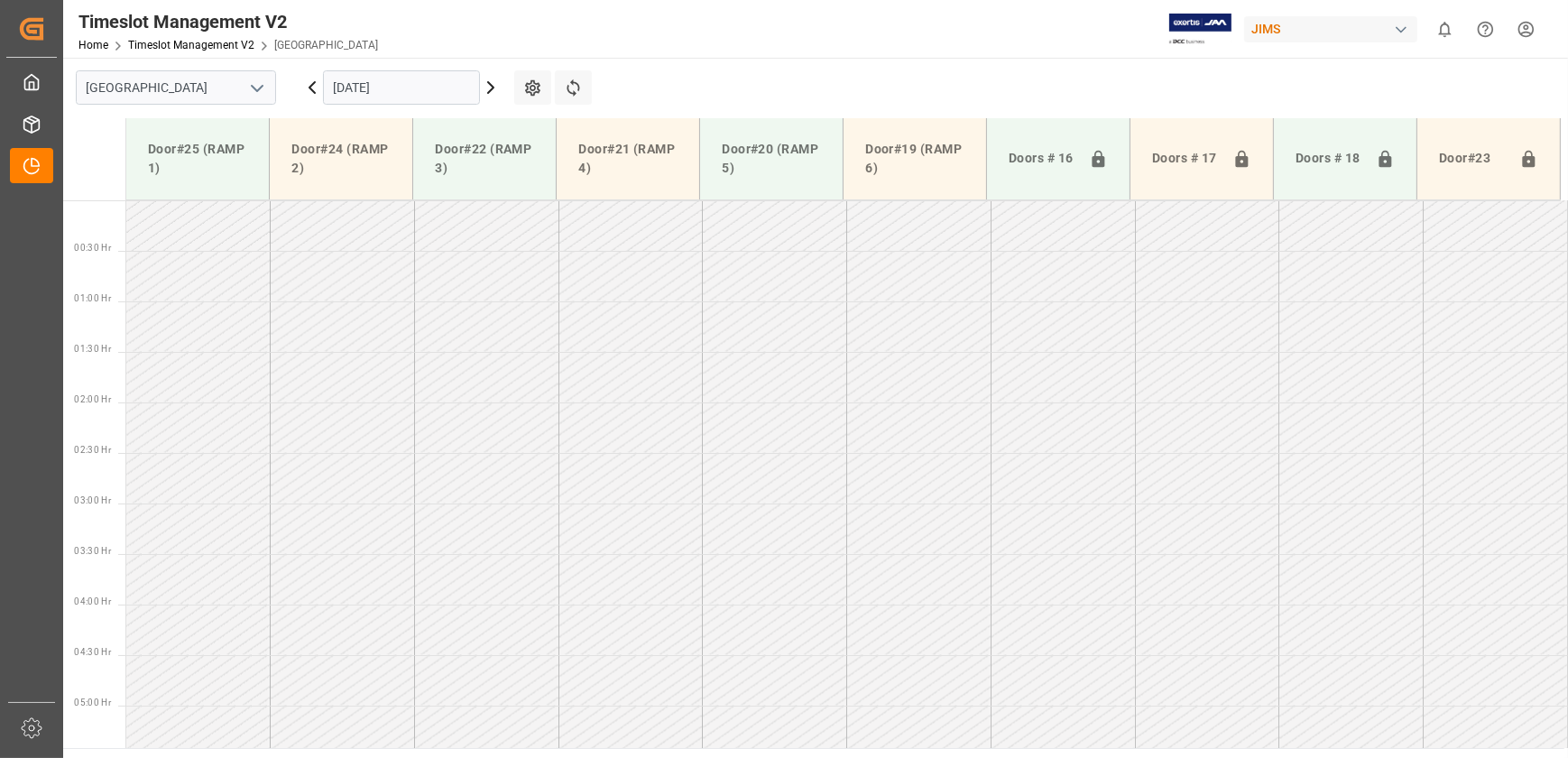
scroll to position [81, 0]
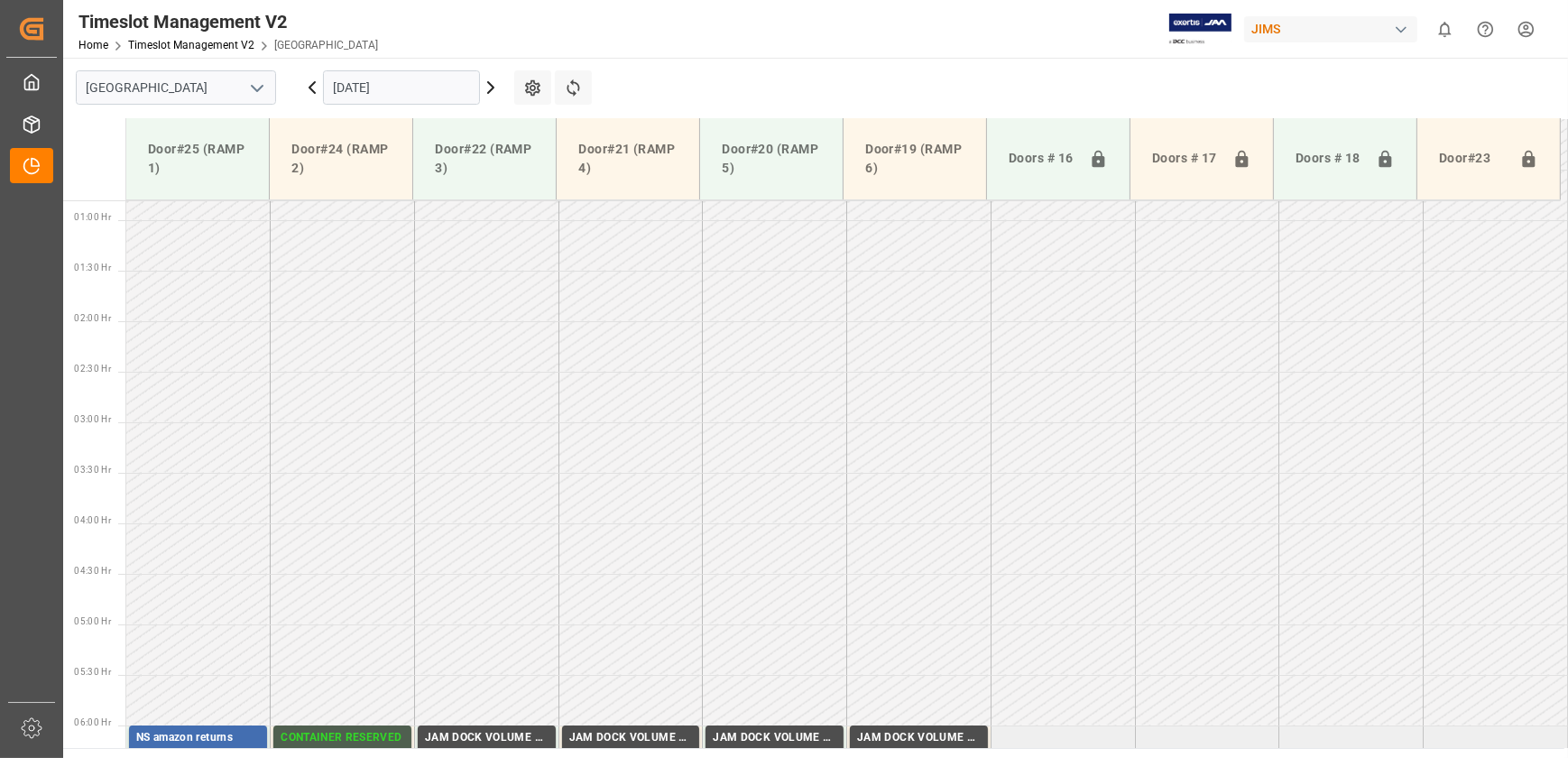
click at [312, 86] on icon at bounding box center [312, 87] width 22 height 22
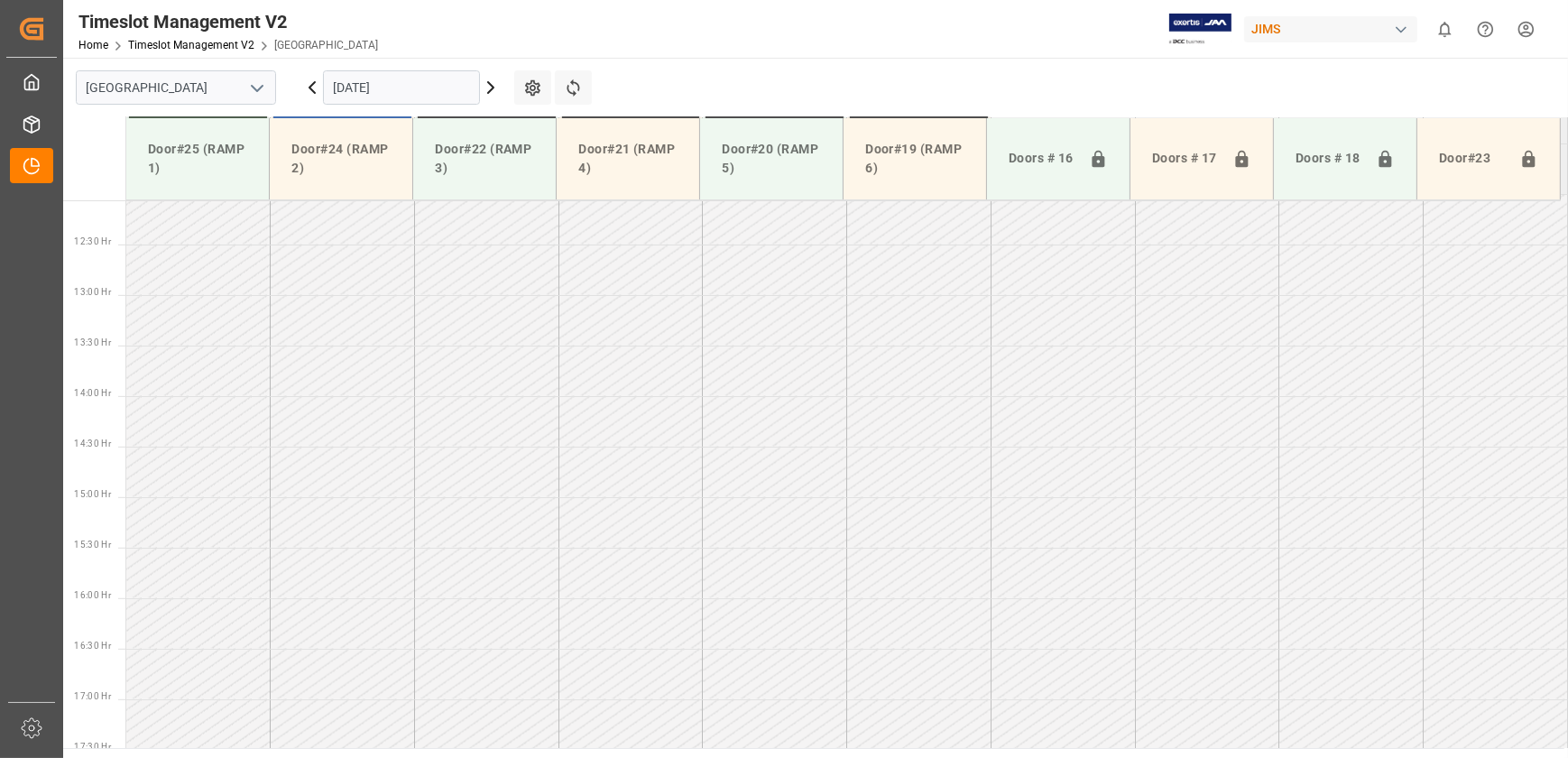
scroll to position [810, 0]
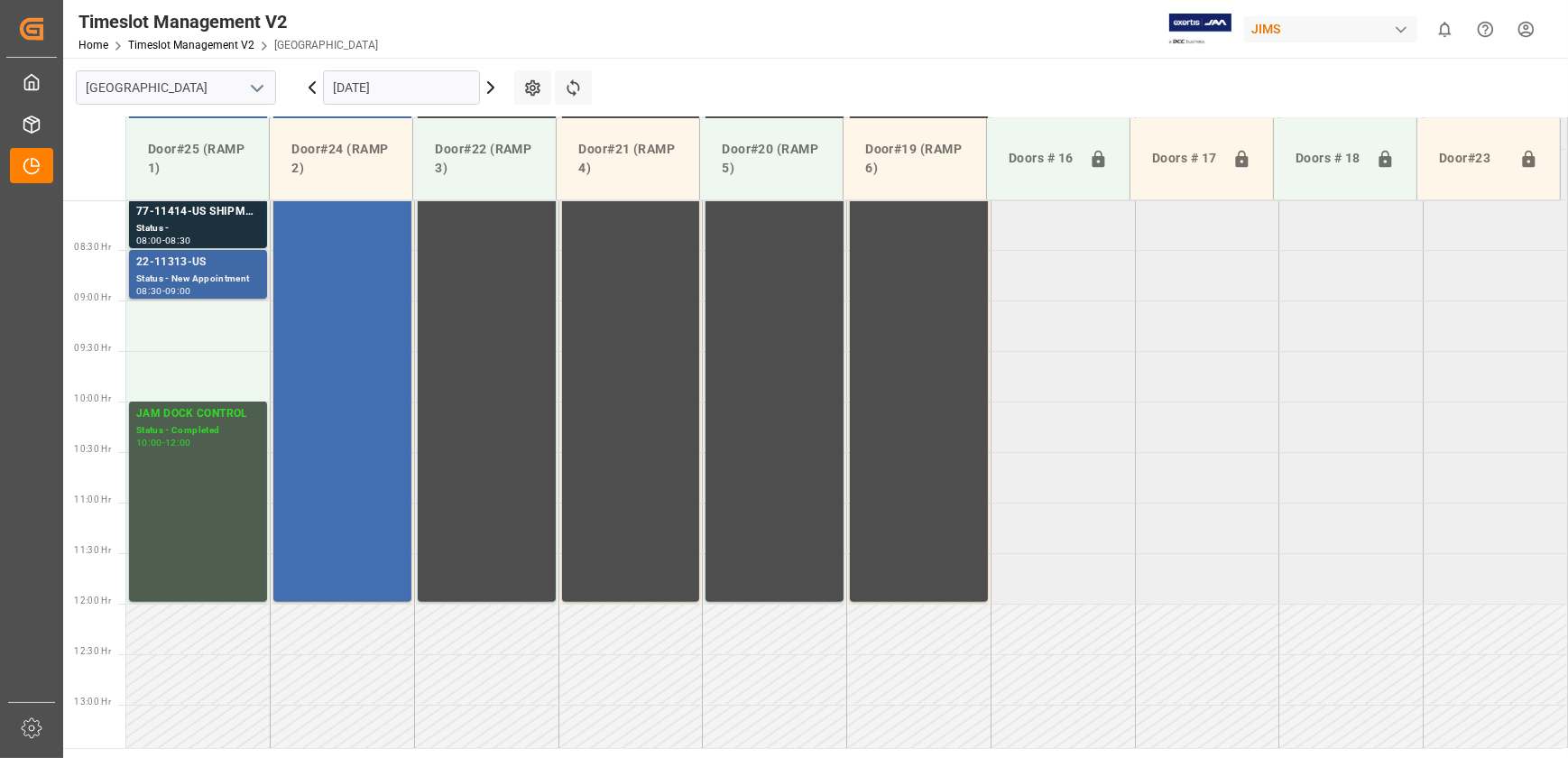
click at [227, 289] on div "08:30 - 09:00" at bounding box center [198, 292] width 124 height 10
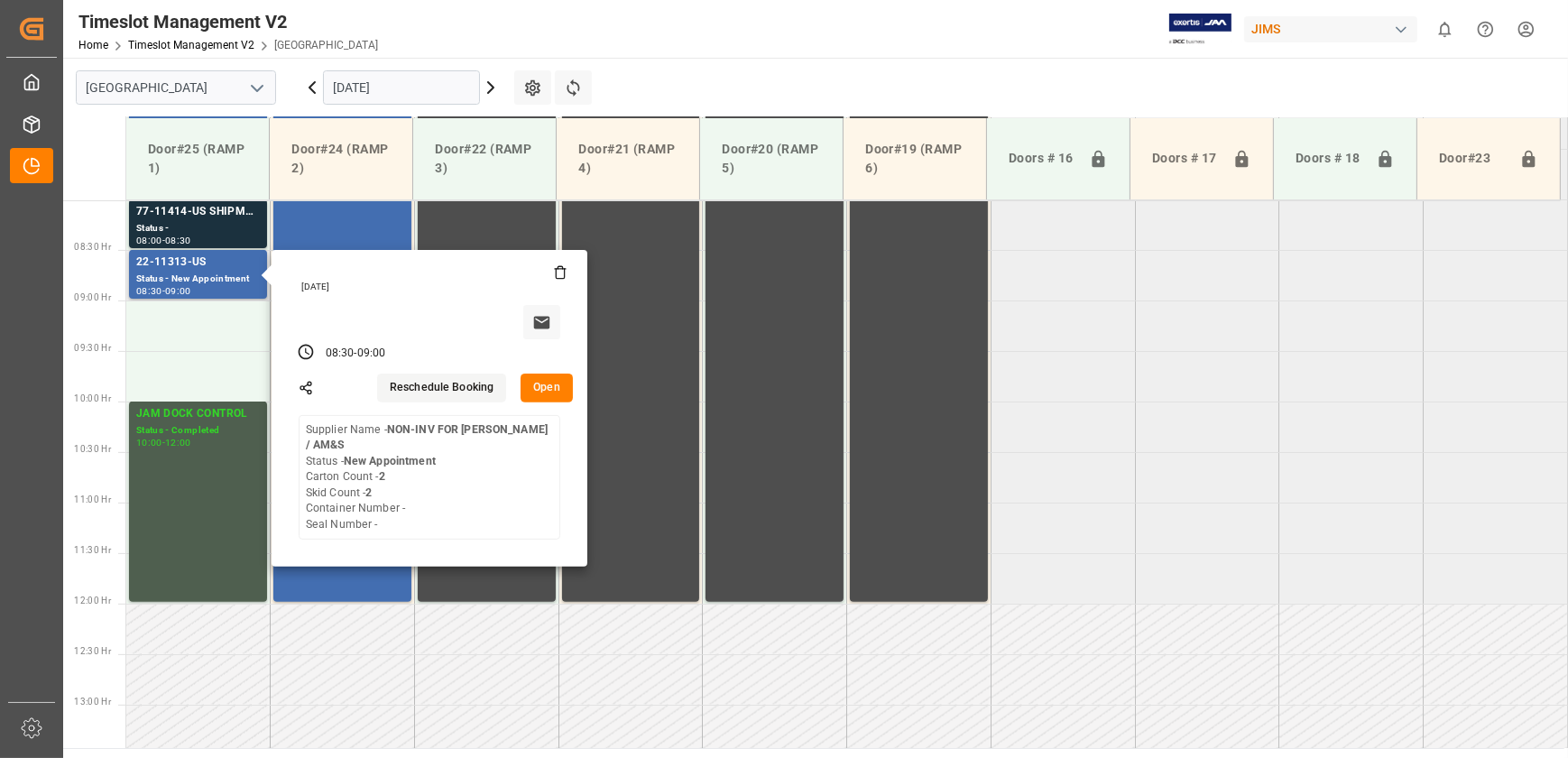
click at [549, 391] on button "Open" at bounding box center [547, 388] width 52 height 28
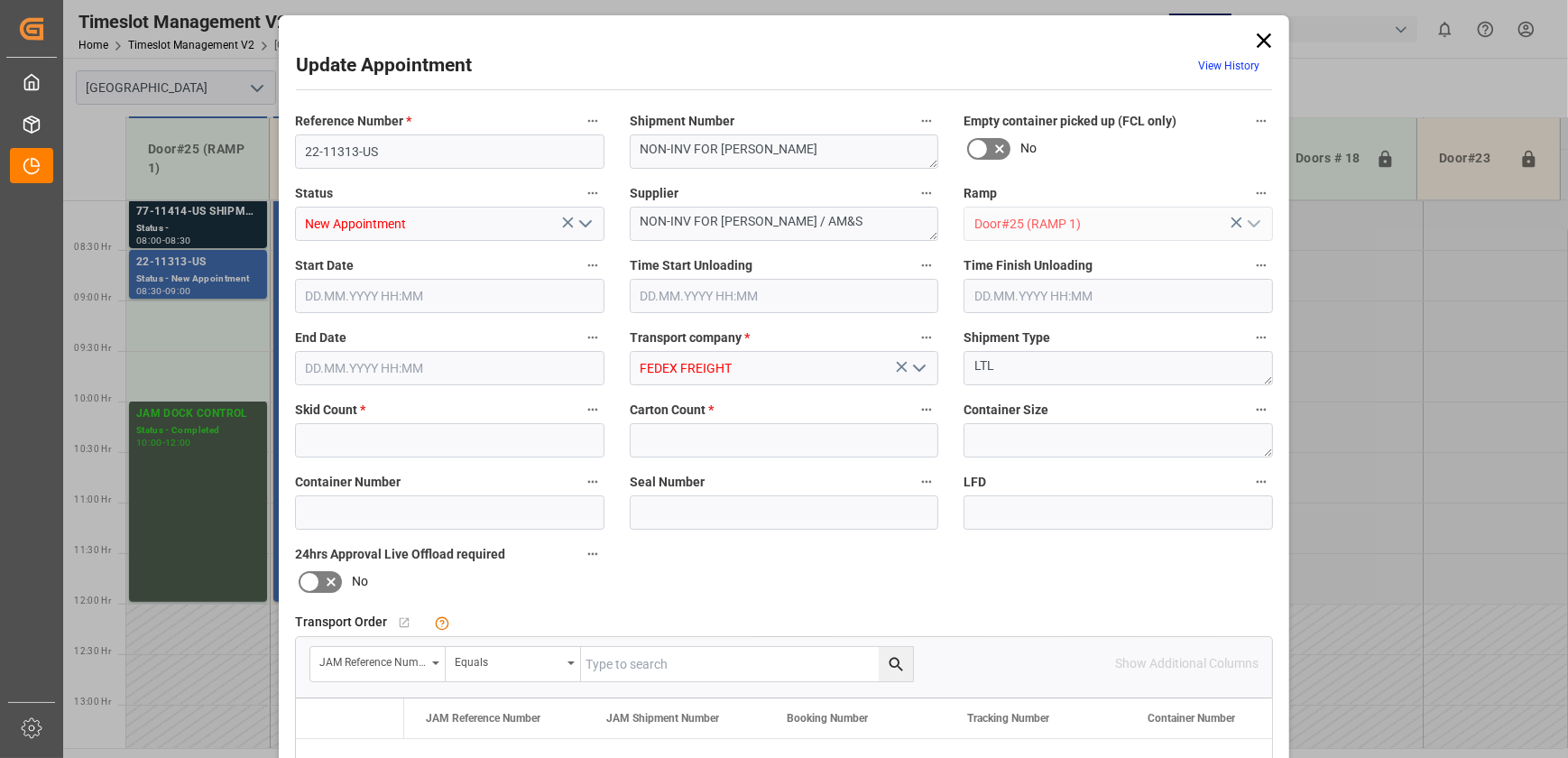
type input "2"
type input "[DATE] 08:30"
type input "[DATE] 09:00"
type input "[DATE] 15:43"
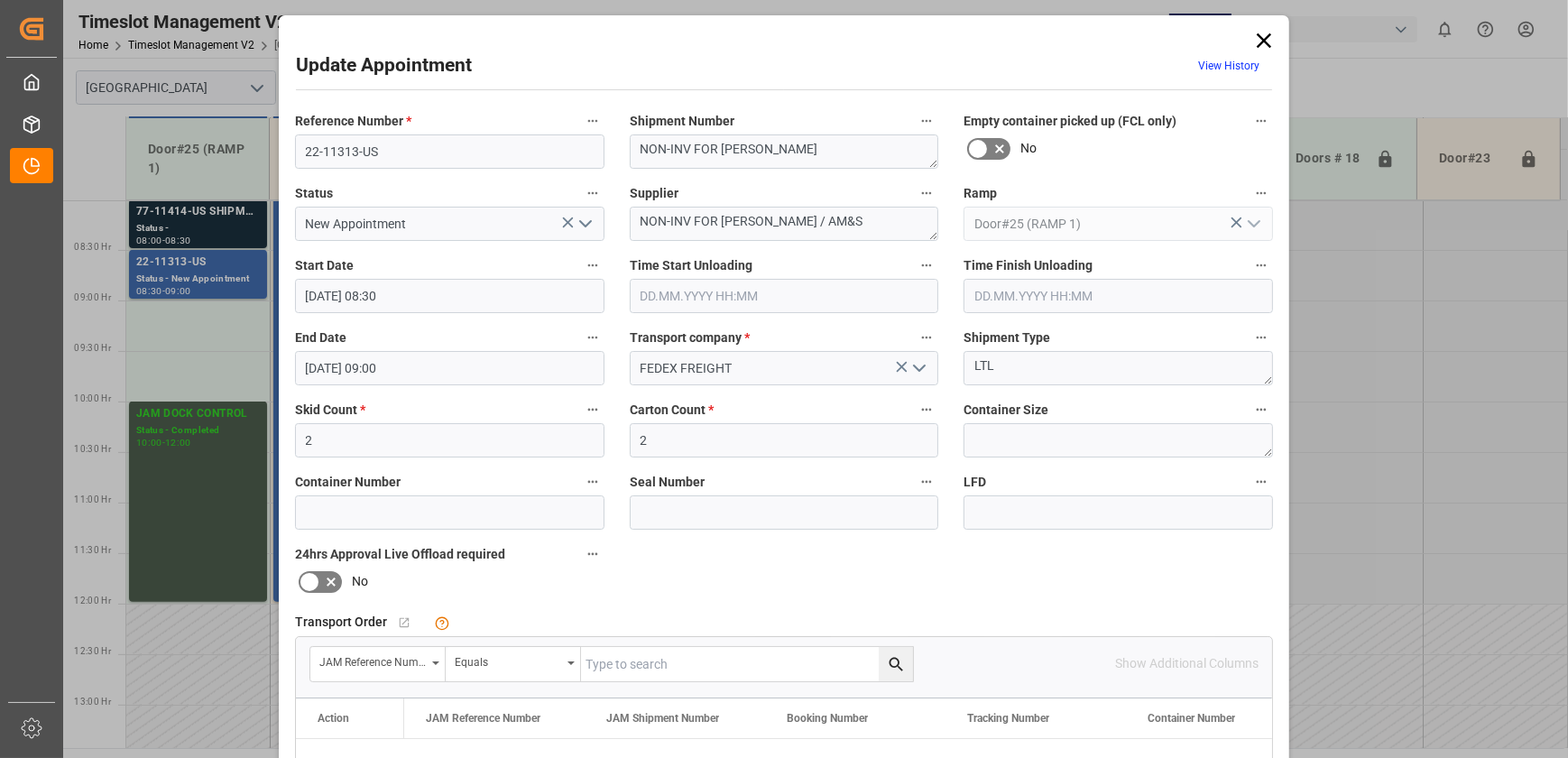
click at [1251, 43] on icon at bounding box center [1264, 41] width 26 height 26
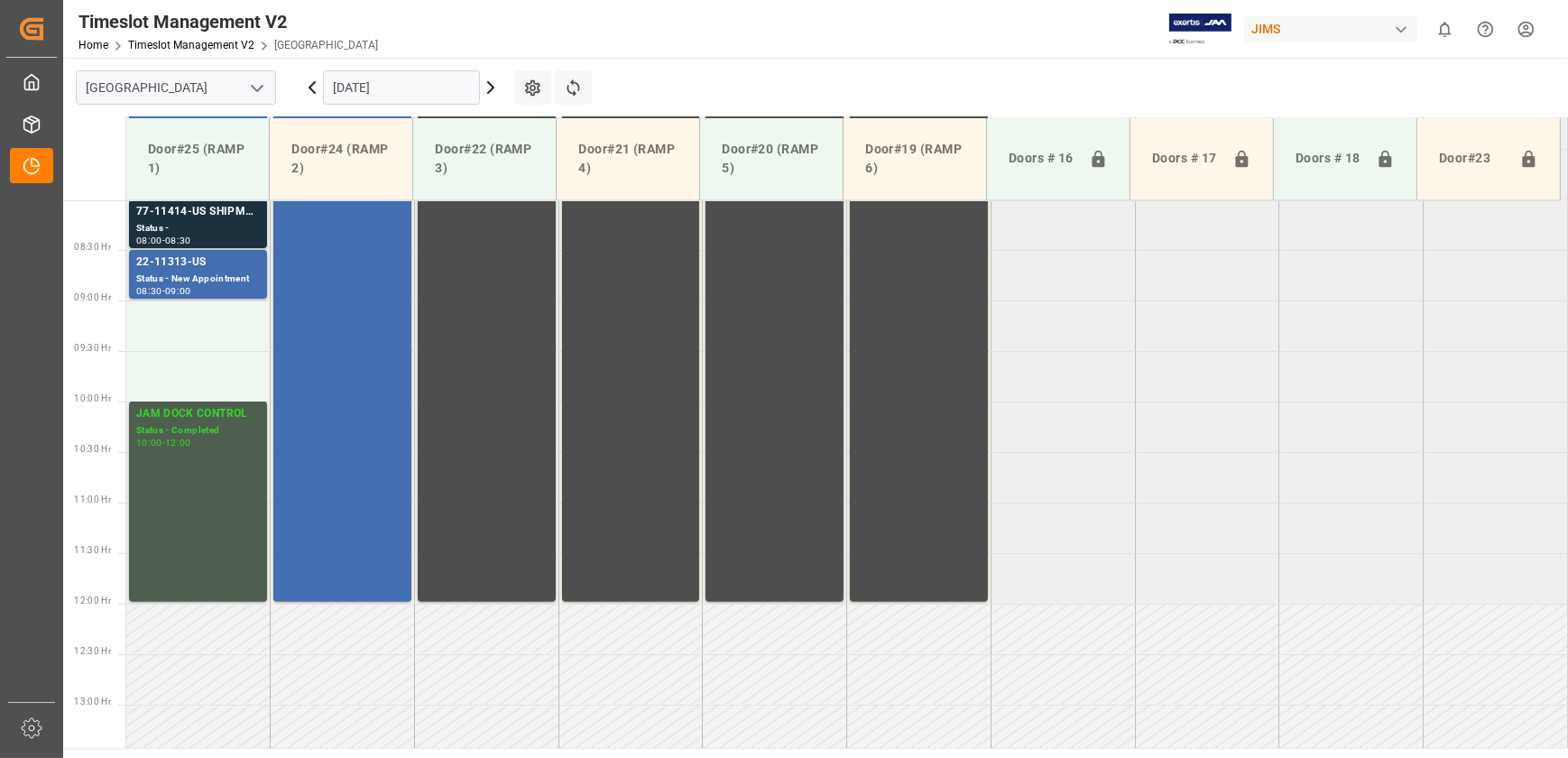
click at [1347, 370] on tabel "NS AMAZON RETURNS Status - New Appointment 06:00 - 06:30 77-9839-CN Status - Ne…" at bounding box center [847, 604] width 1441 height 2428
